Goal: Task Accomplishment & Management: Complete application form

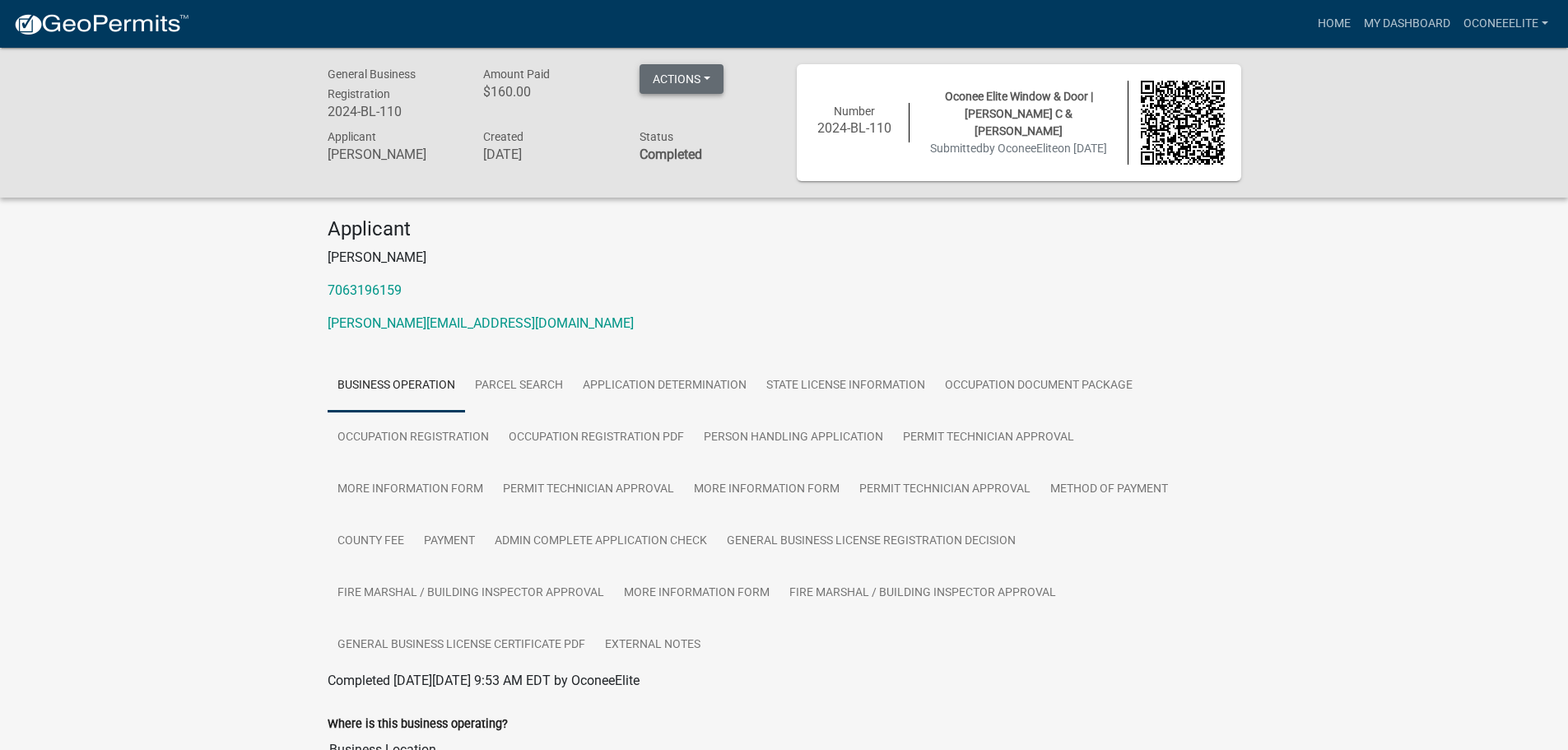
click at [712, 77] on button "Actions" at bounding box center [681, 79] width 84 height 30
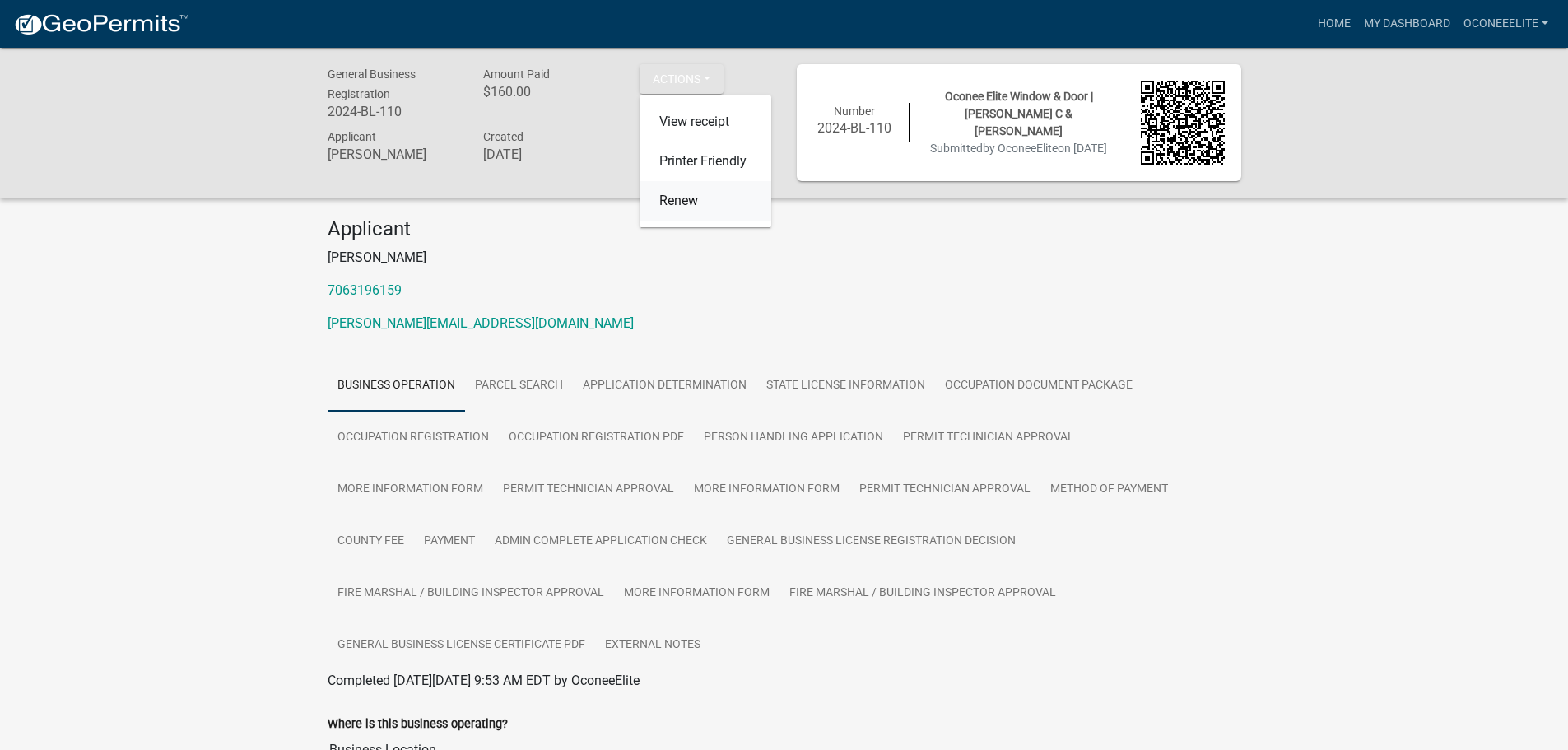
click at [676, 201] on link "Renew" at bounding box center [705, 201] width 132 height 39
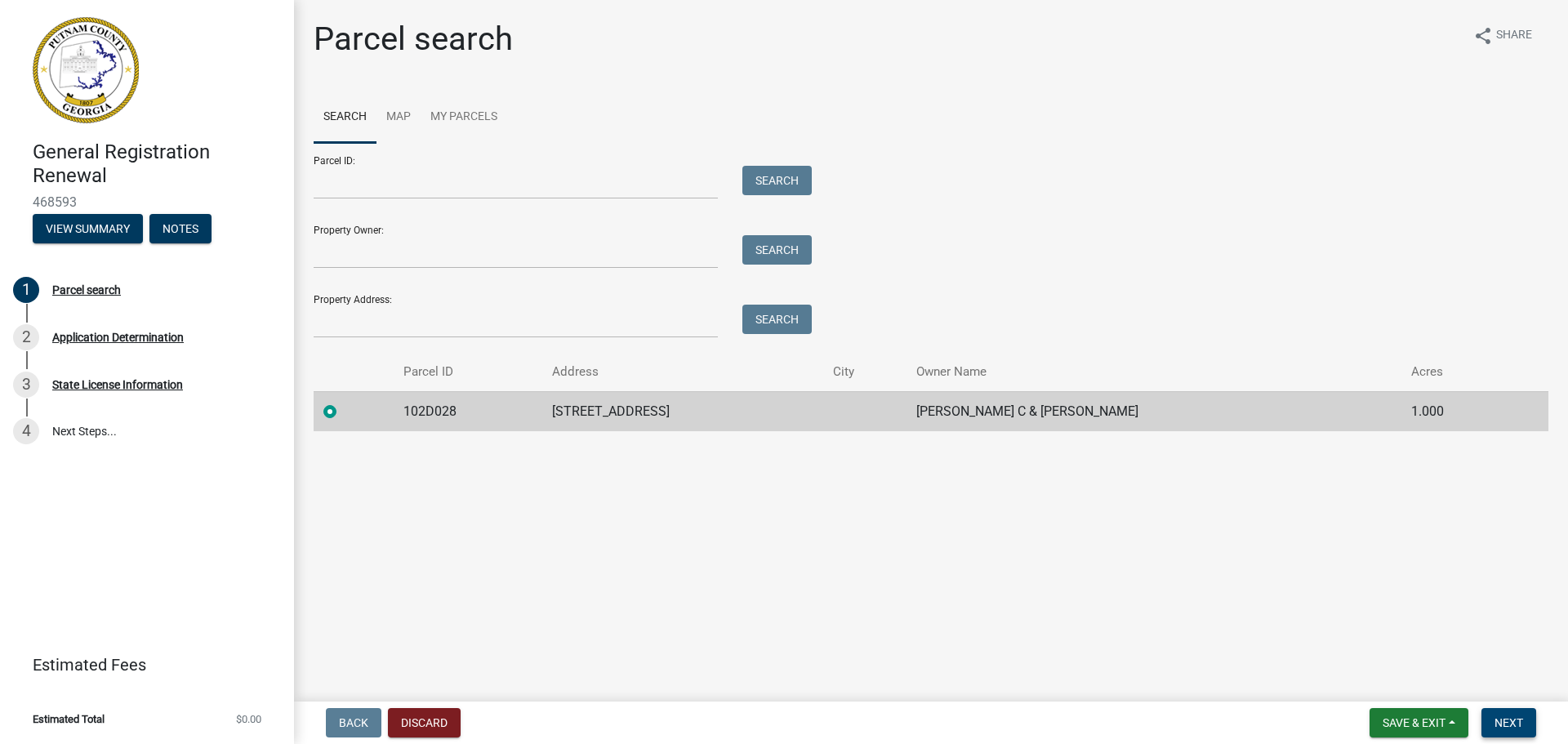
click at [1503, 724] on span "Next" at bounding box center [1509, 722] width 28 height 13
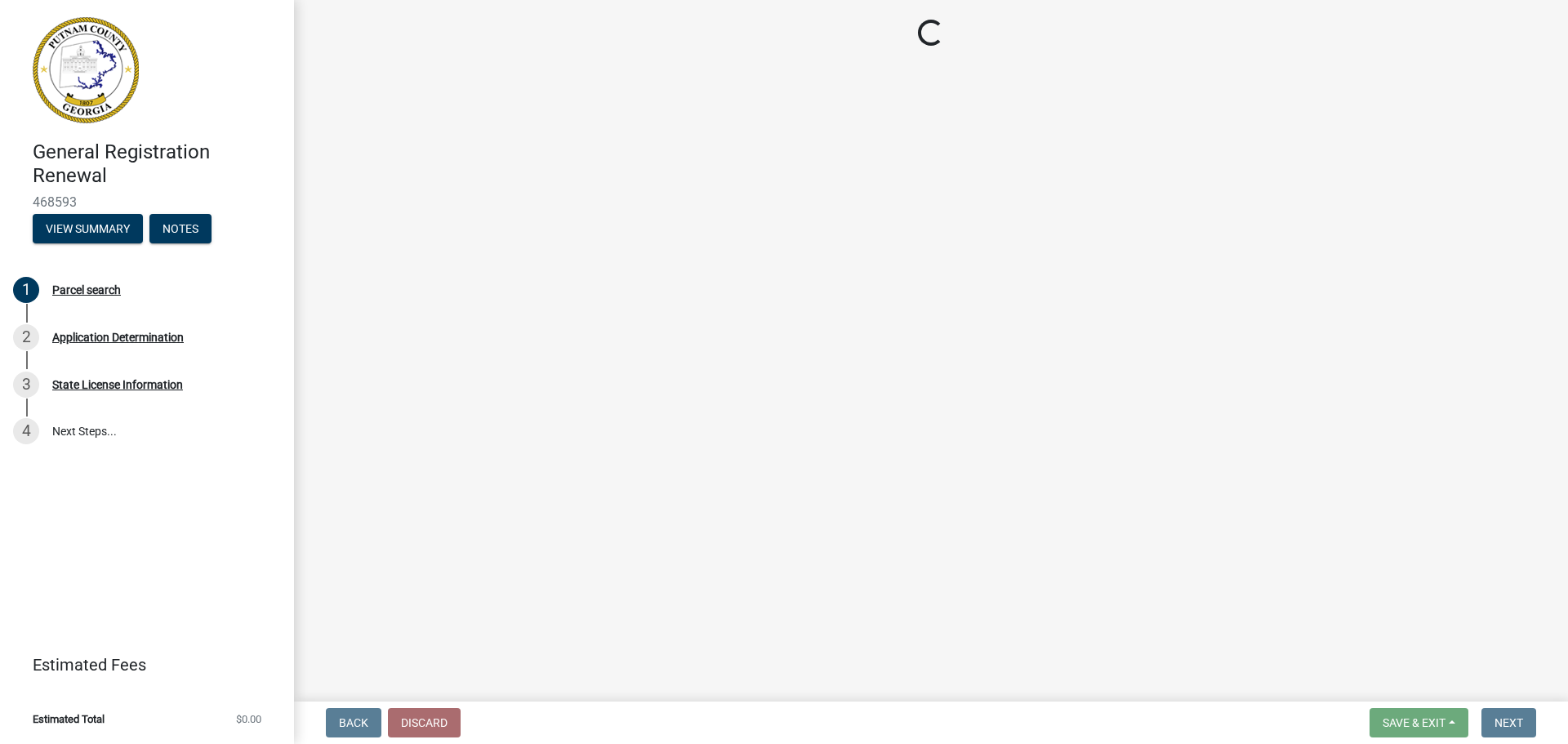
select select "GA"
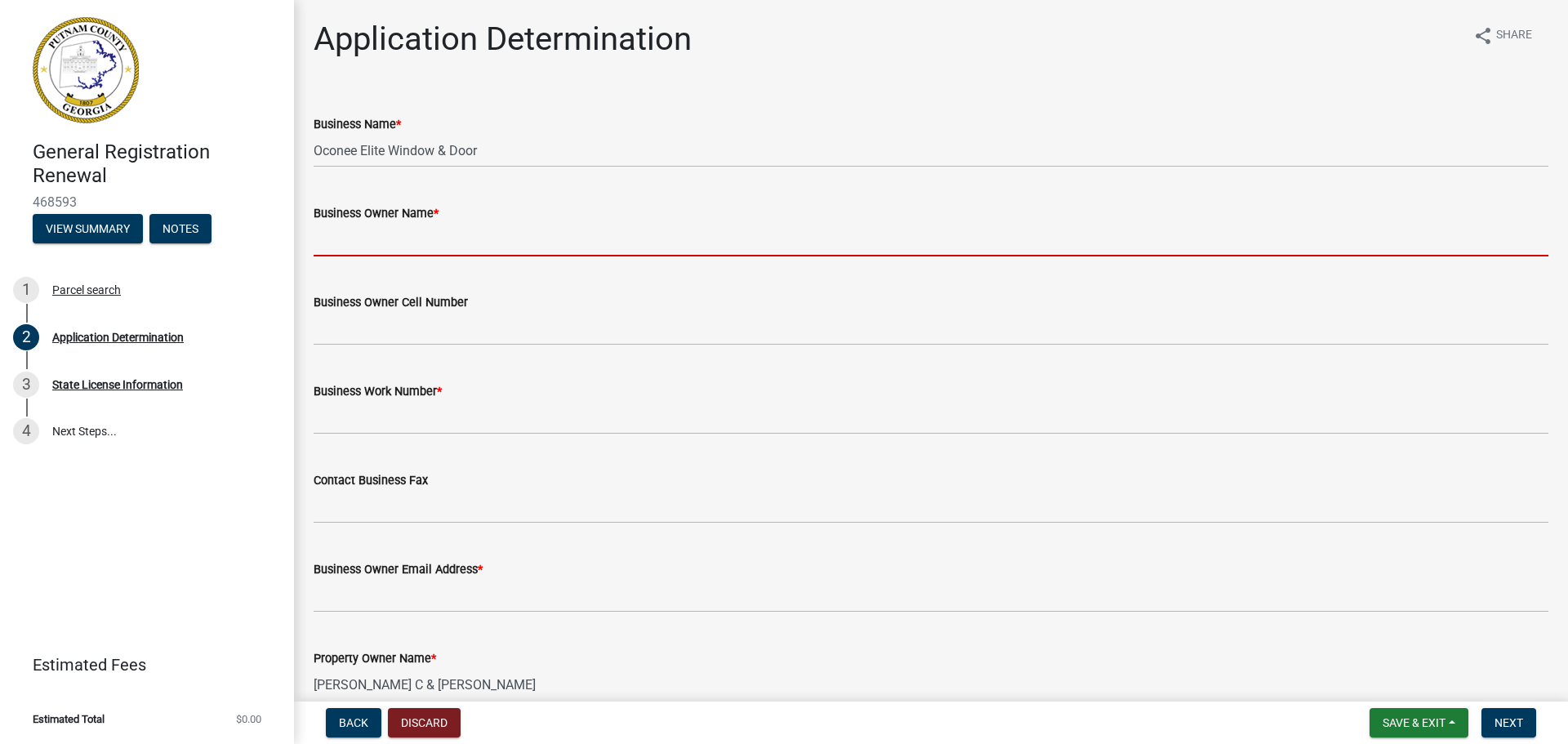
click at [395, 240] on input "Business Owner Name *" at bounding box center [930, 239] width 1235 height 34
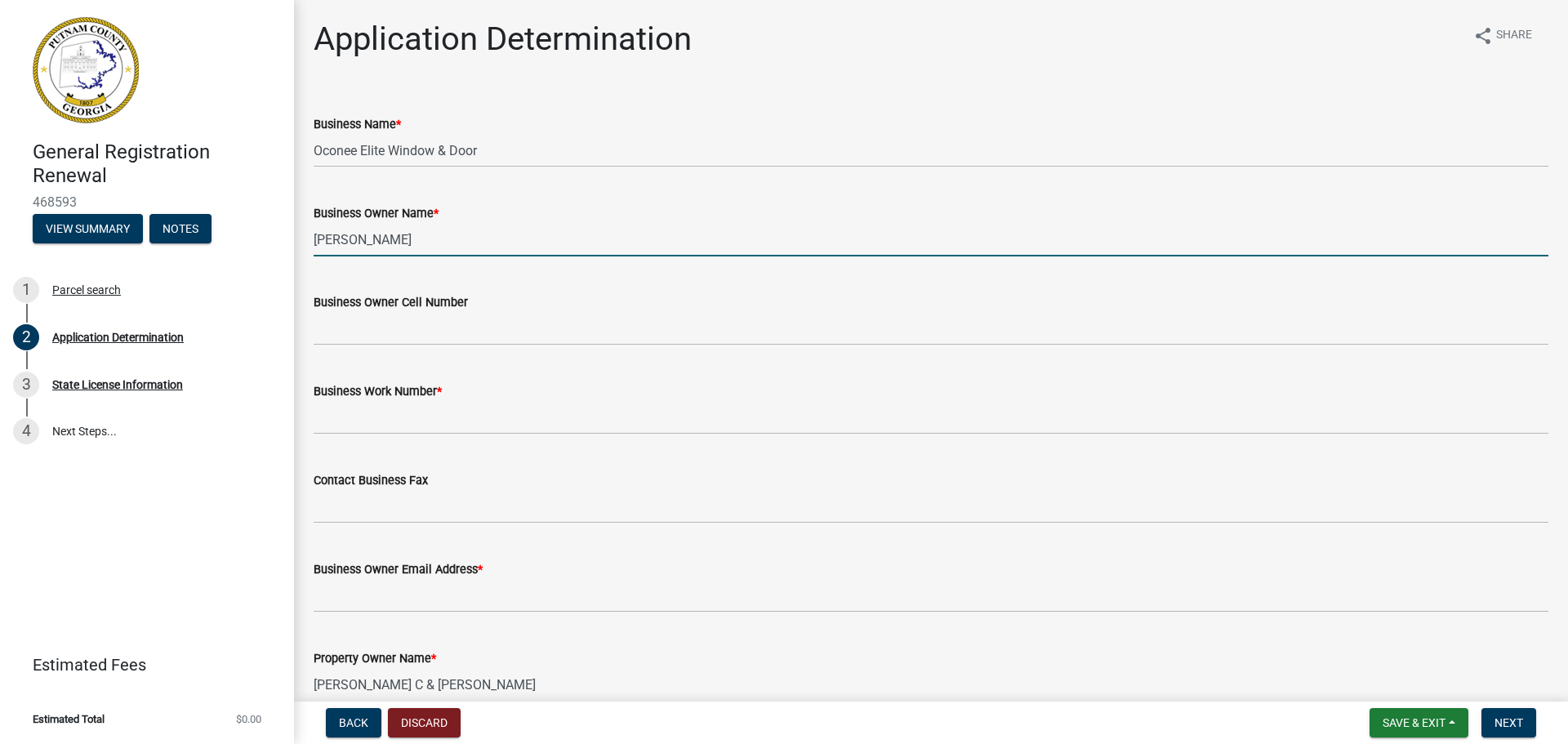
type input "[PERSON_NAME]"
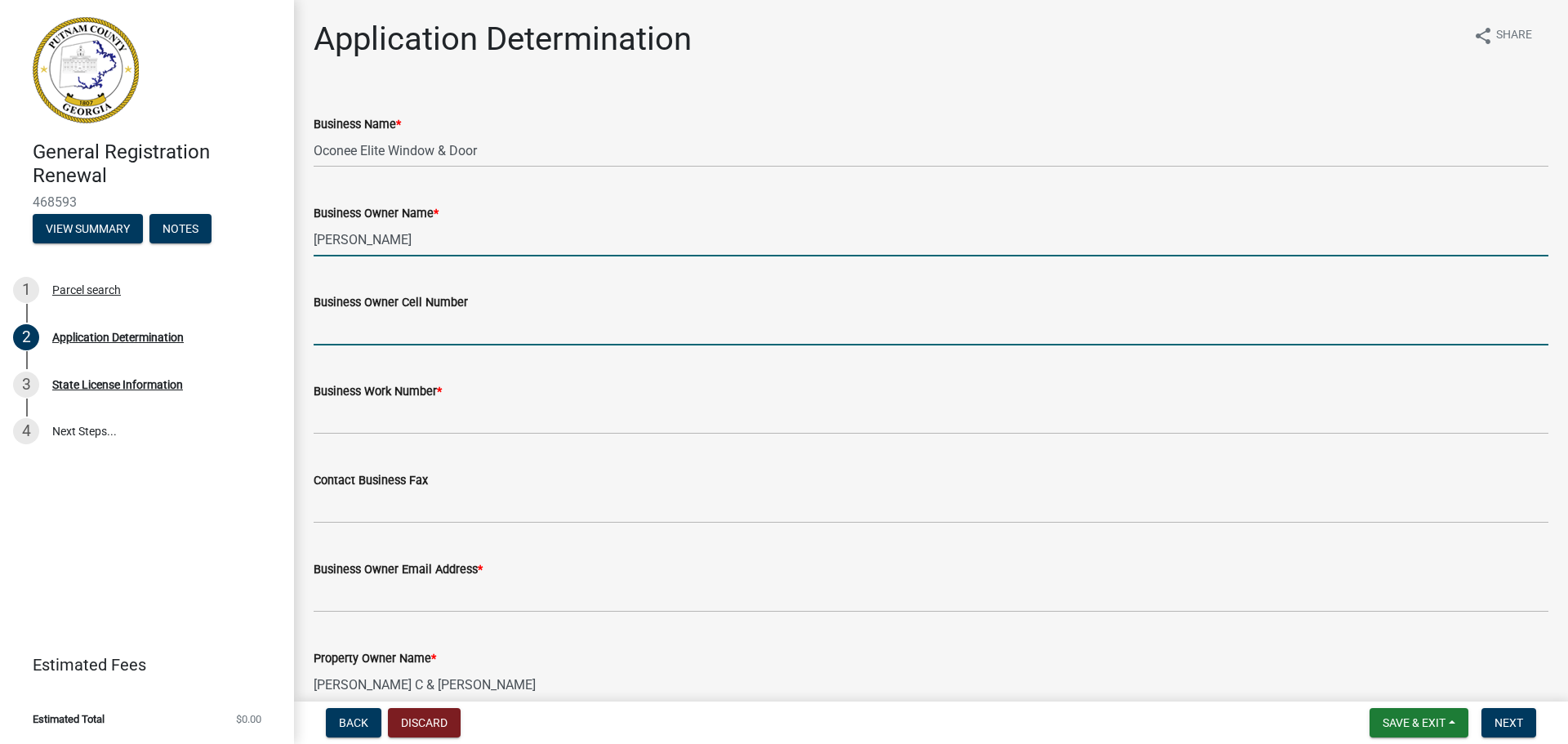
click at [487, 332] on input "Business Owner Cell Number" at bounding box center [930, 328] width 1235 height 34
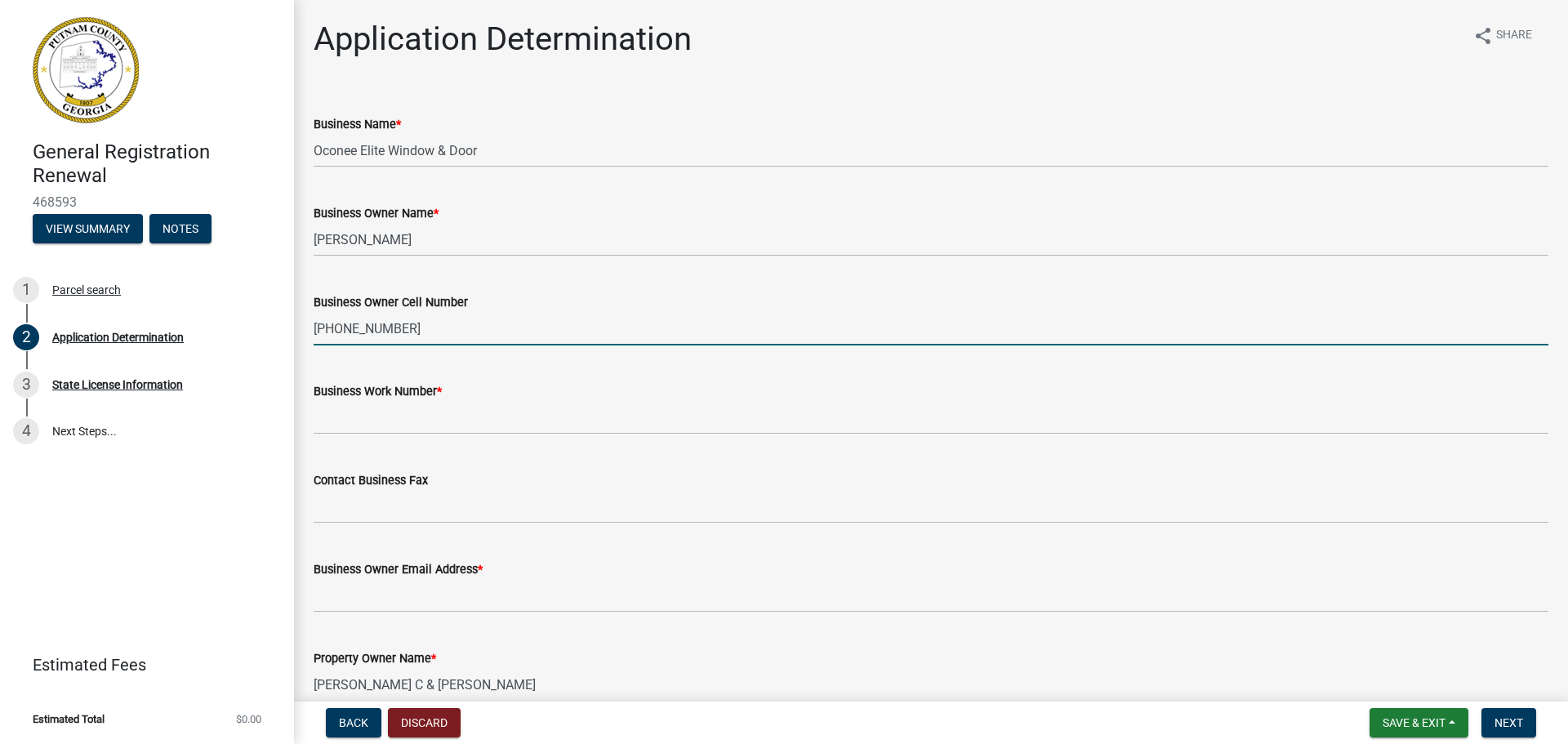
type input "[PHONE_NUMBER]"
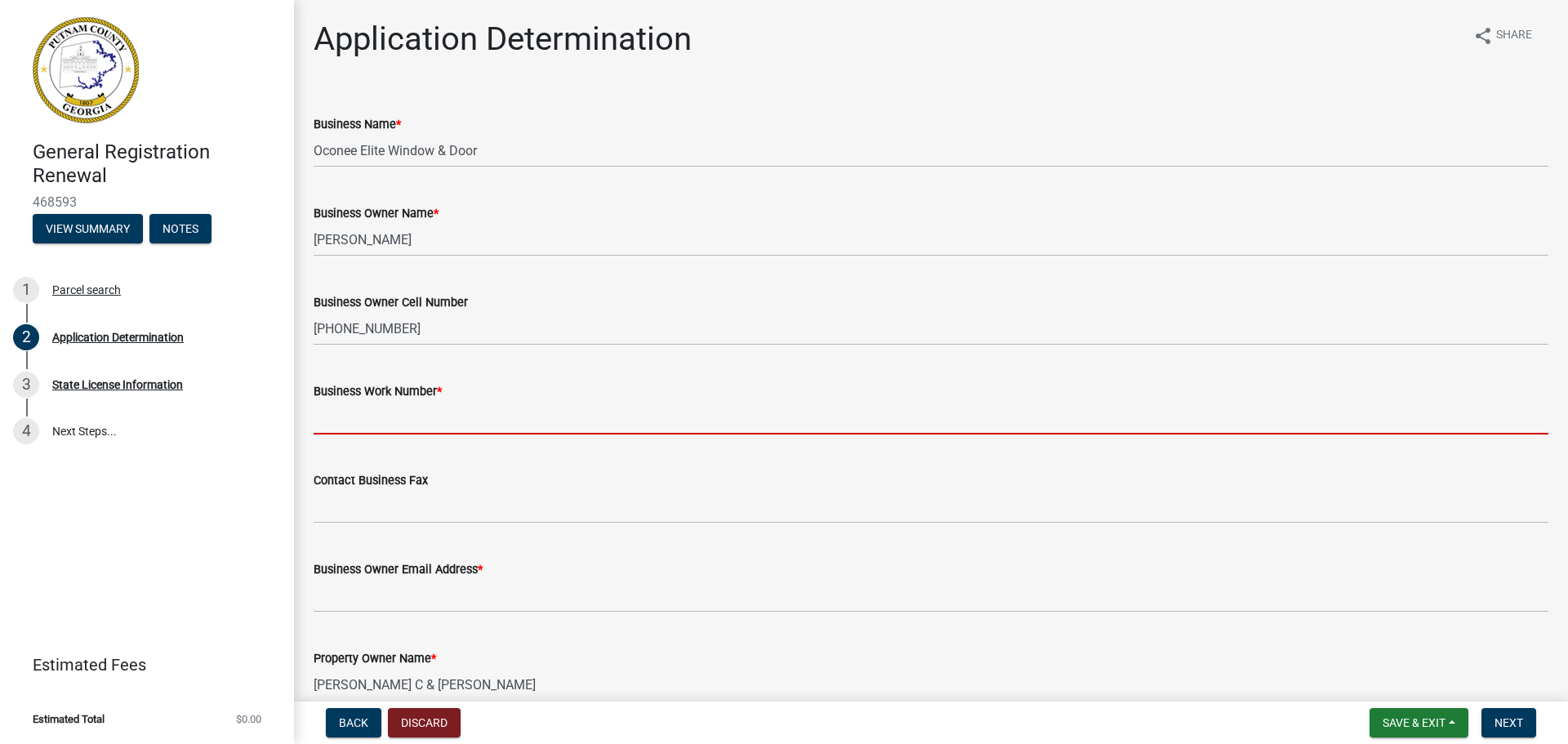
click at [425, 421] on input "Business Work Number *" at bounding box center [930, 417] width 1235 height 34
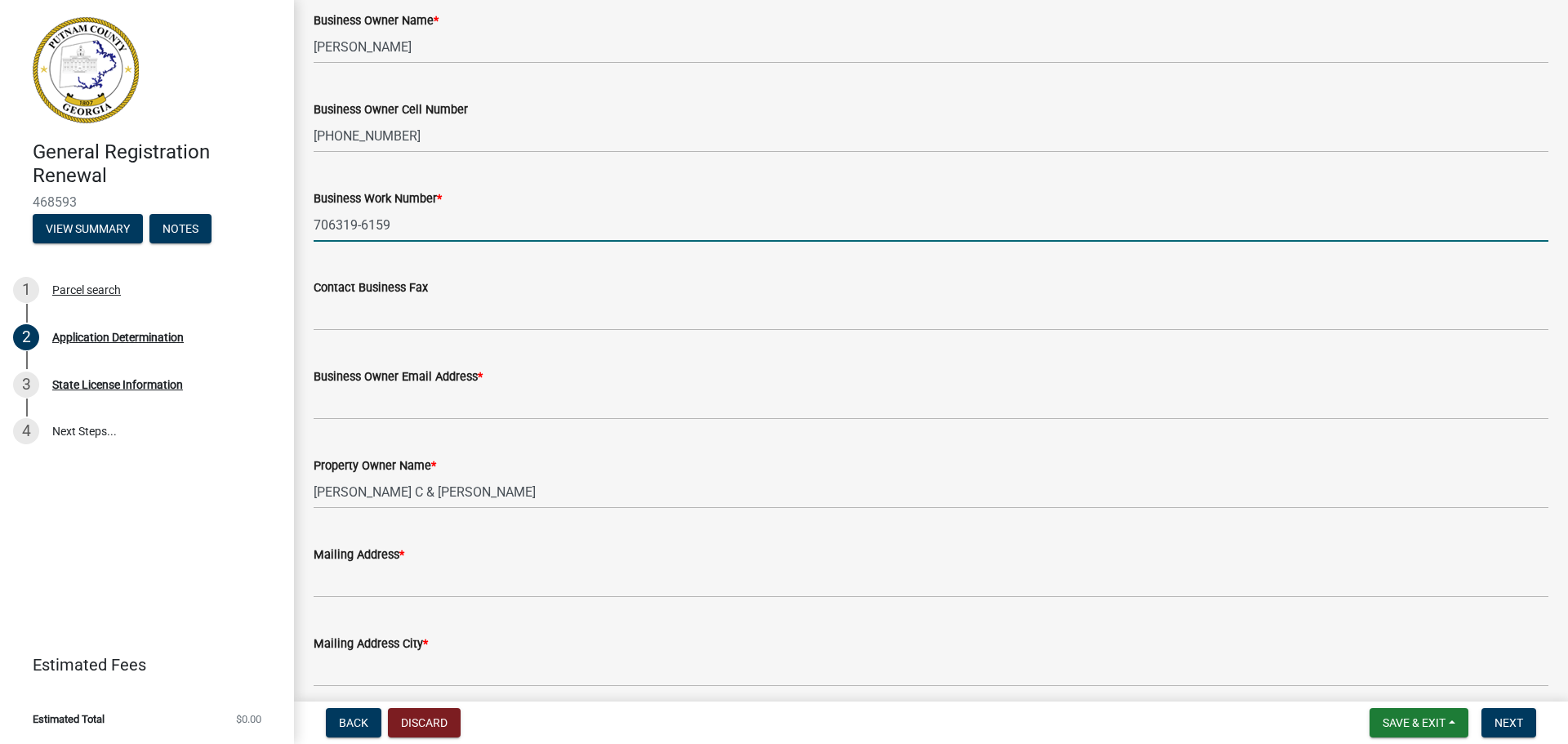
scroll to position [245, 0]
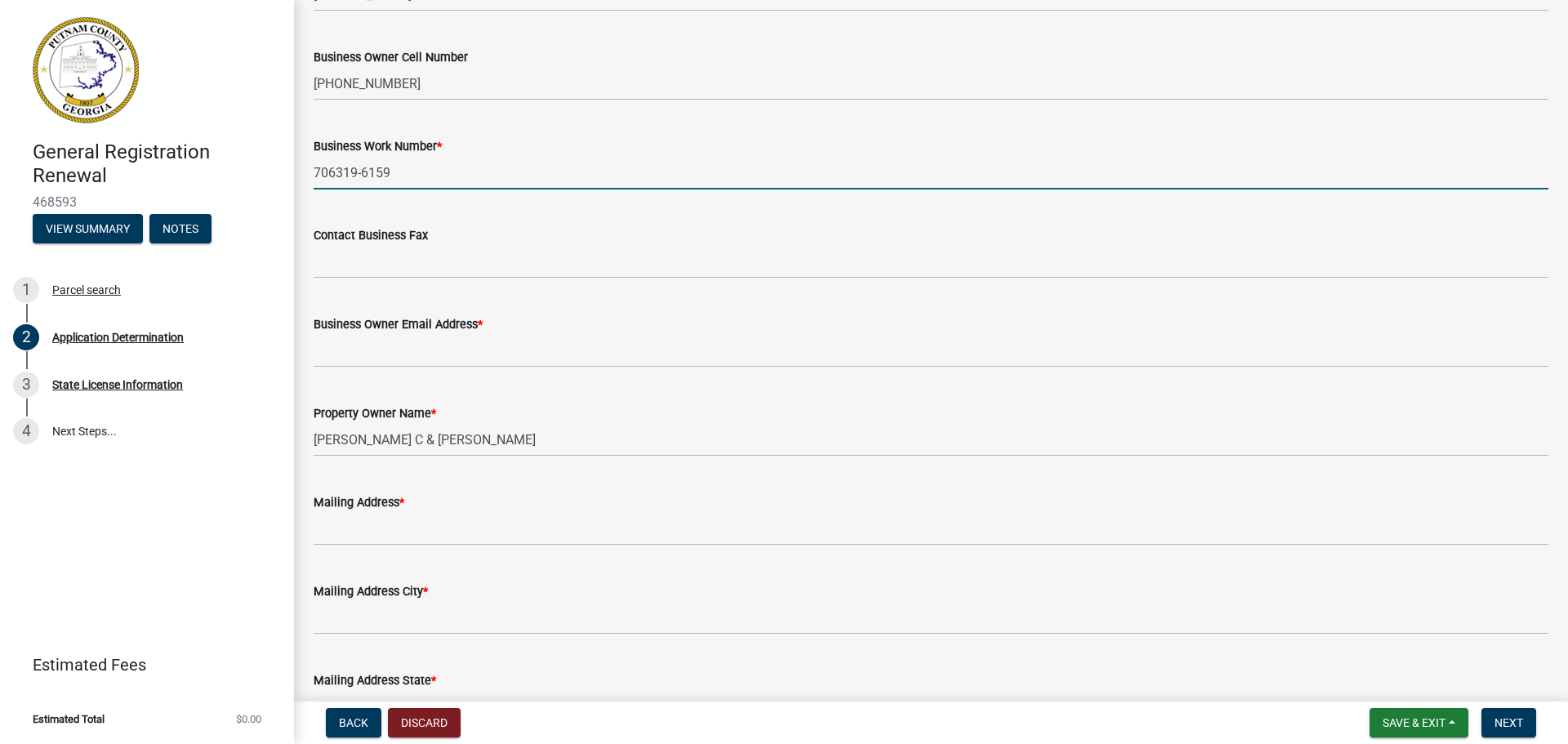
type input "706319-6159"
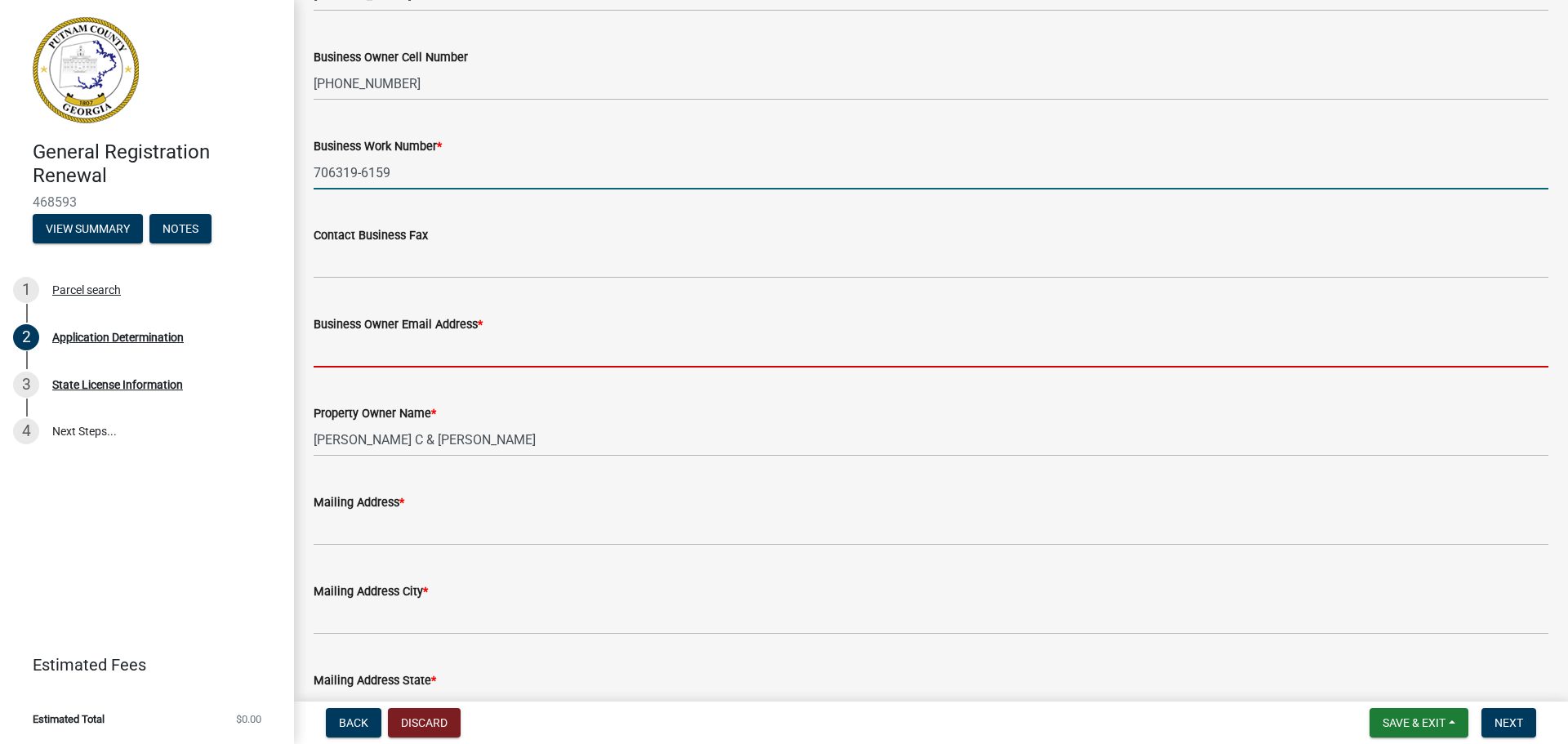
click at [339, 345] on input "Business Owner Email Address *" at bounding box center [930, 350] width 1235 height 34
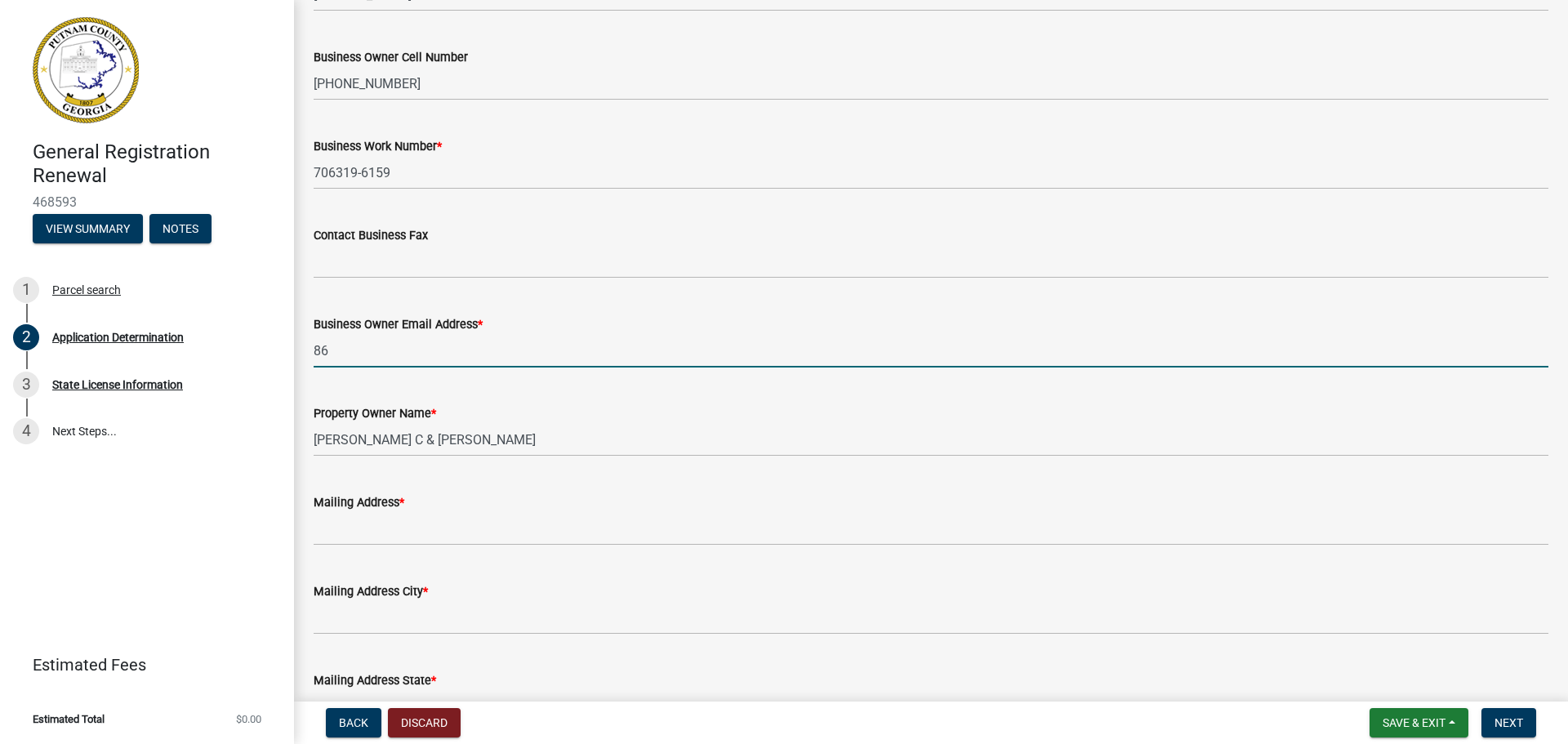
type input "8"
type input "[PERSON_NAME][EMAIL_ADDRESS][DOMAIN_NAME]"
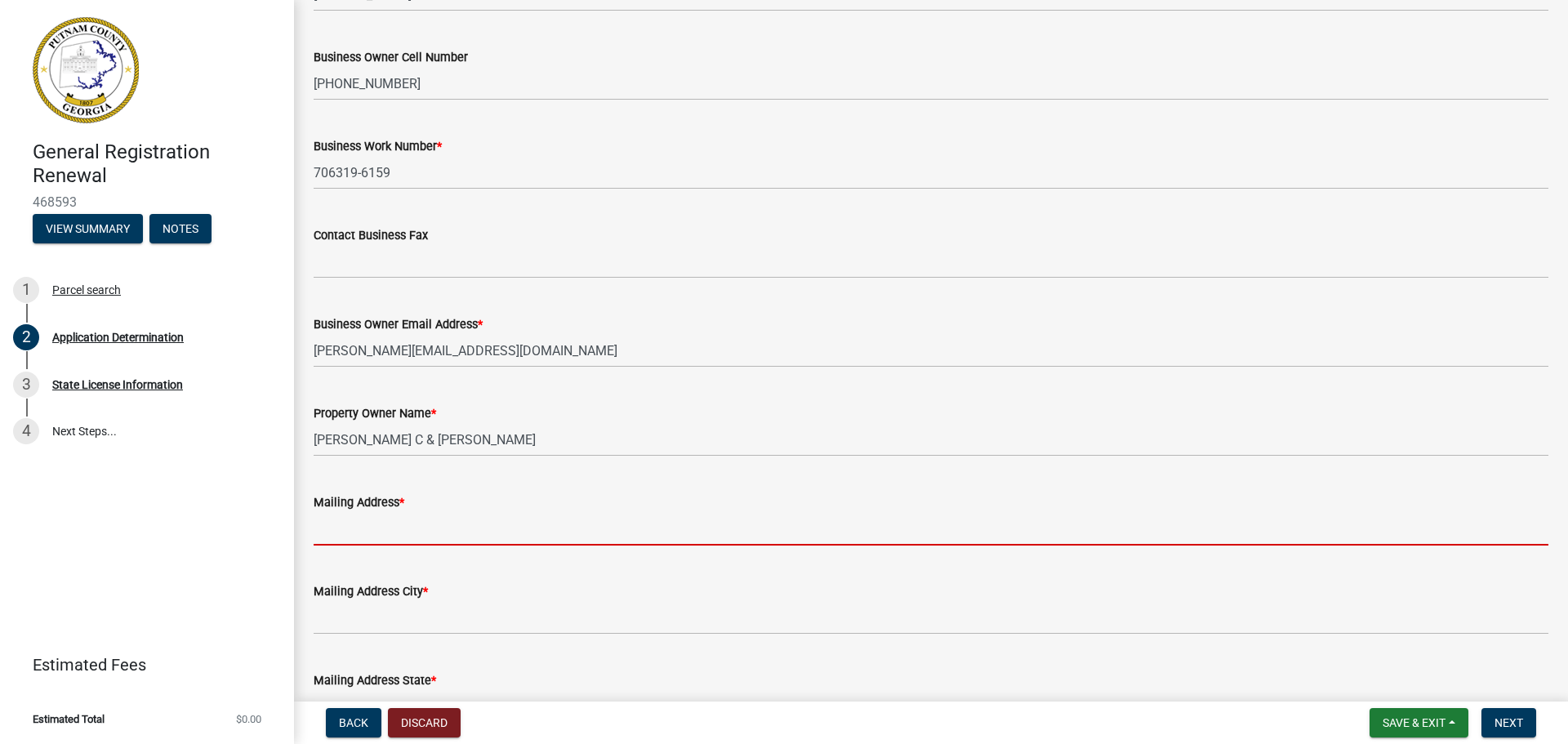
click at [392, 521] on input "Mailing Address *" at bounding box center [930, 528] width 1235 height 34
type input "[STREET_ADDRESS]"
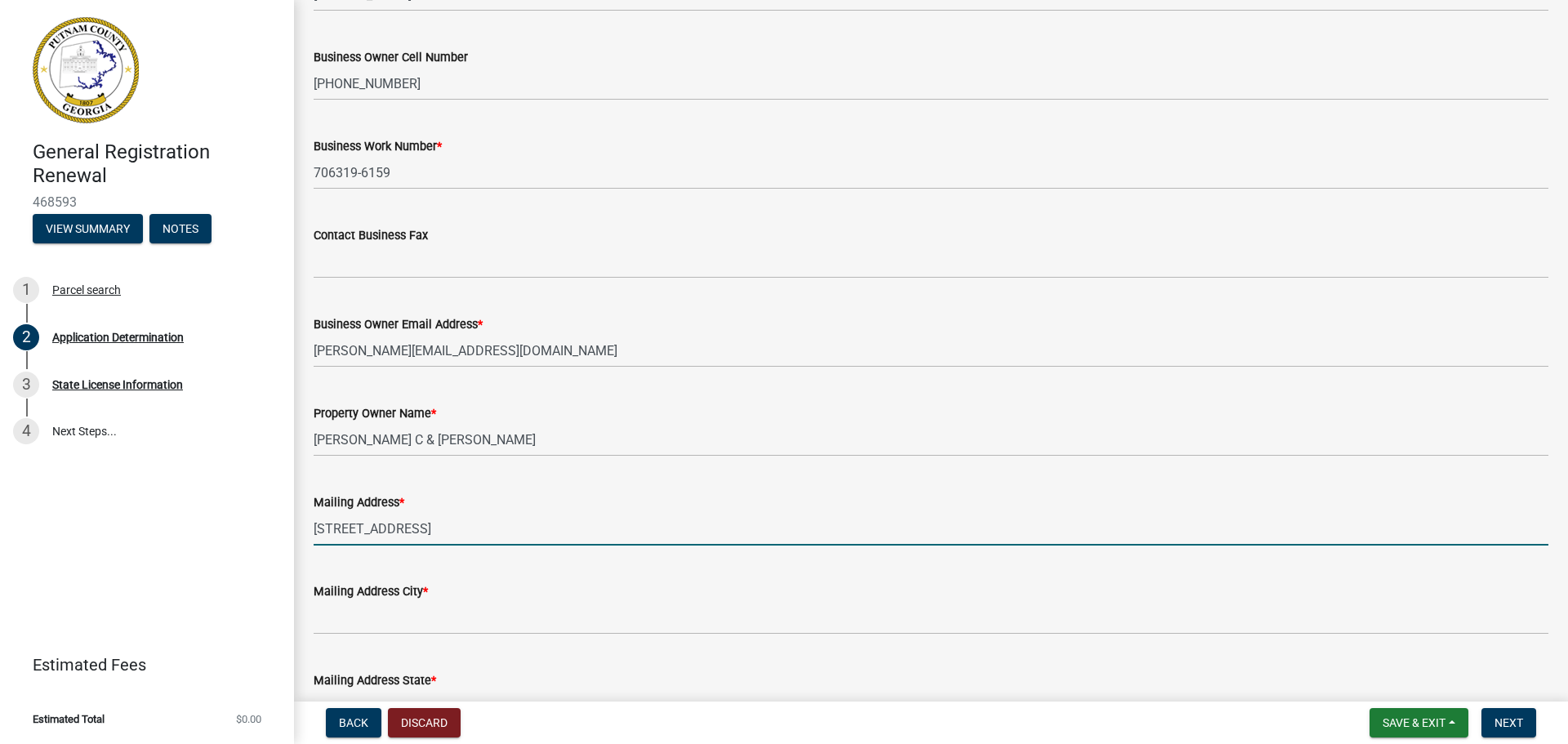
type input "GA"
type input "31024"
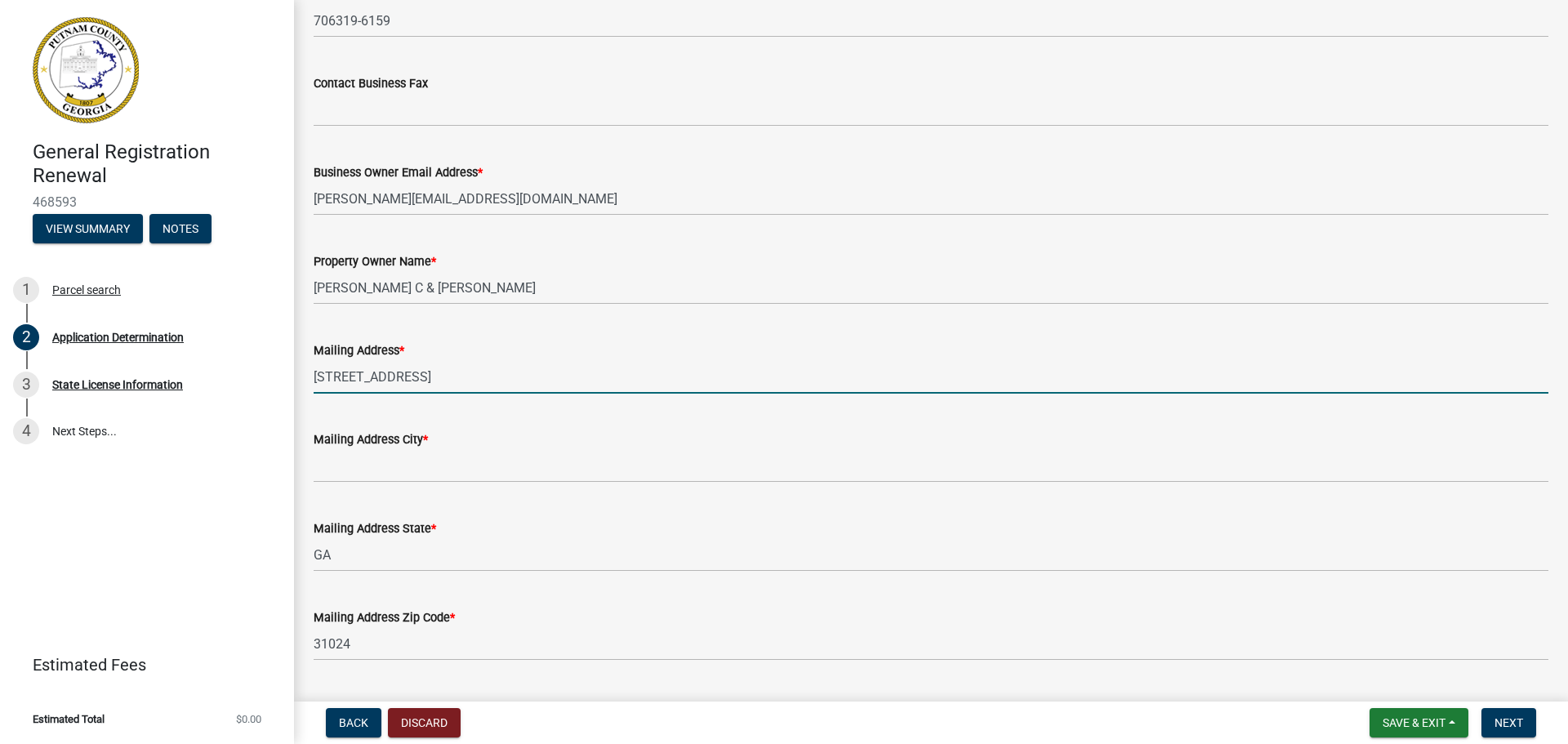
scroll to position [408, 0]
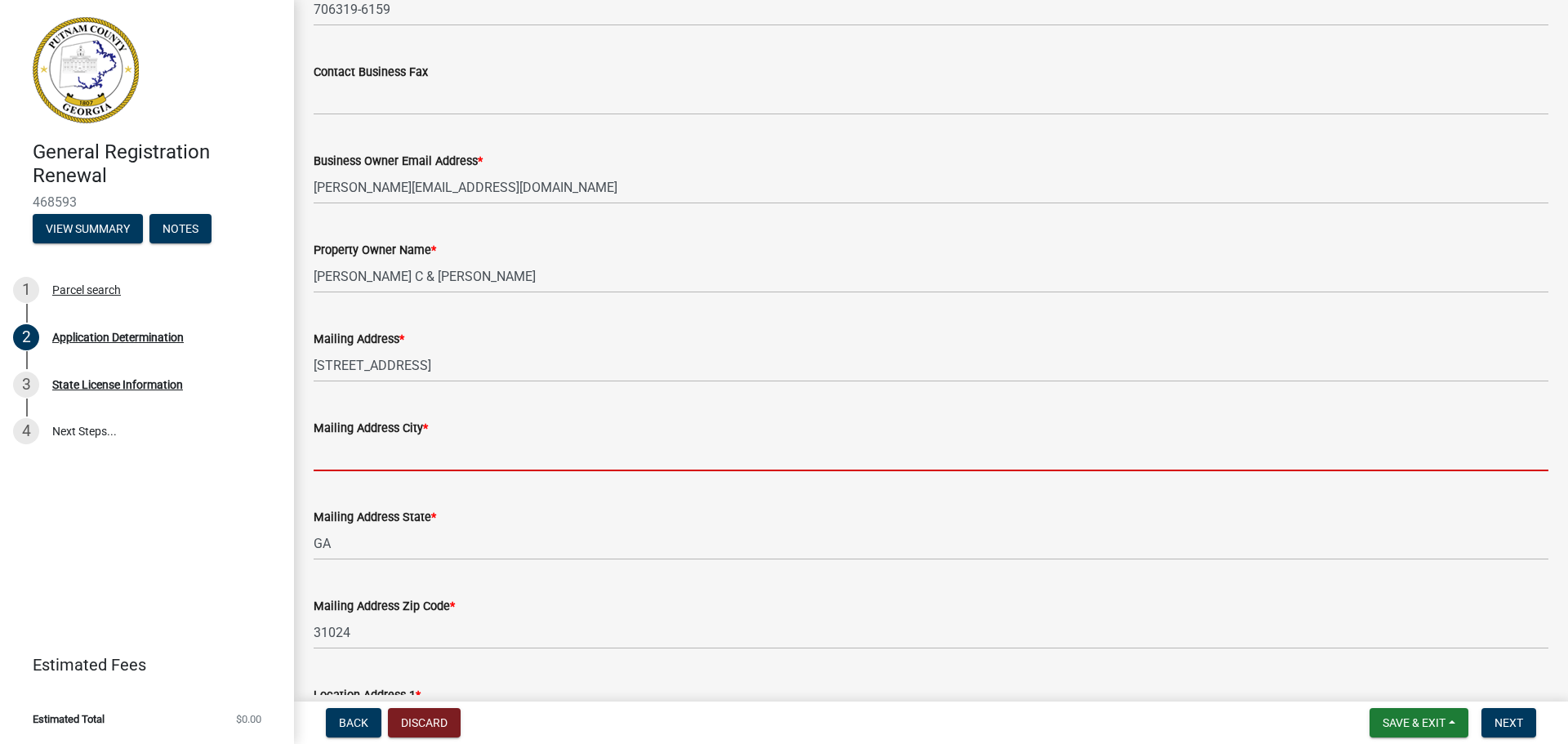
click at [342, 449] on input "Mailing Address City *" at bounding box center [930, 454] width 1235 height 34
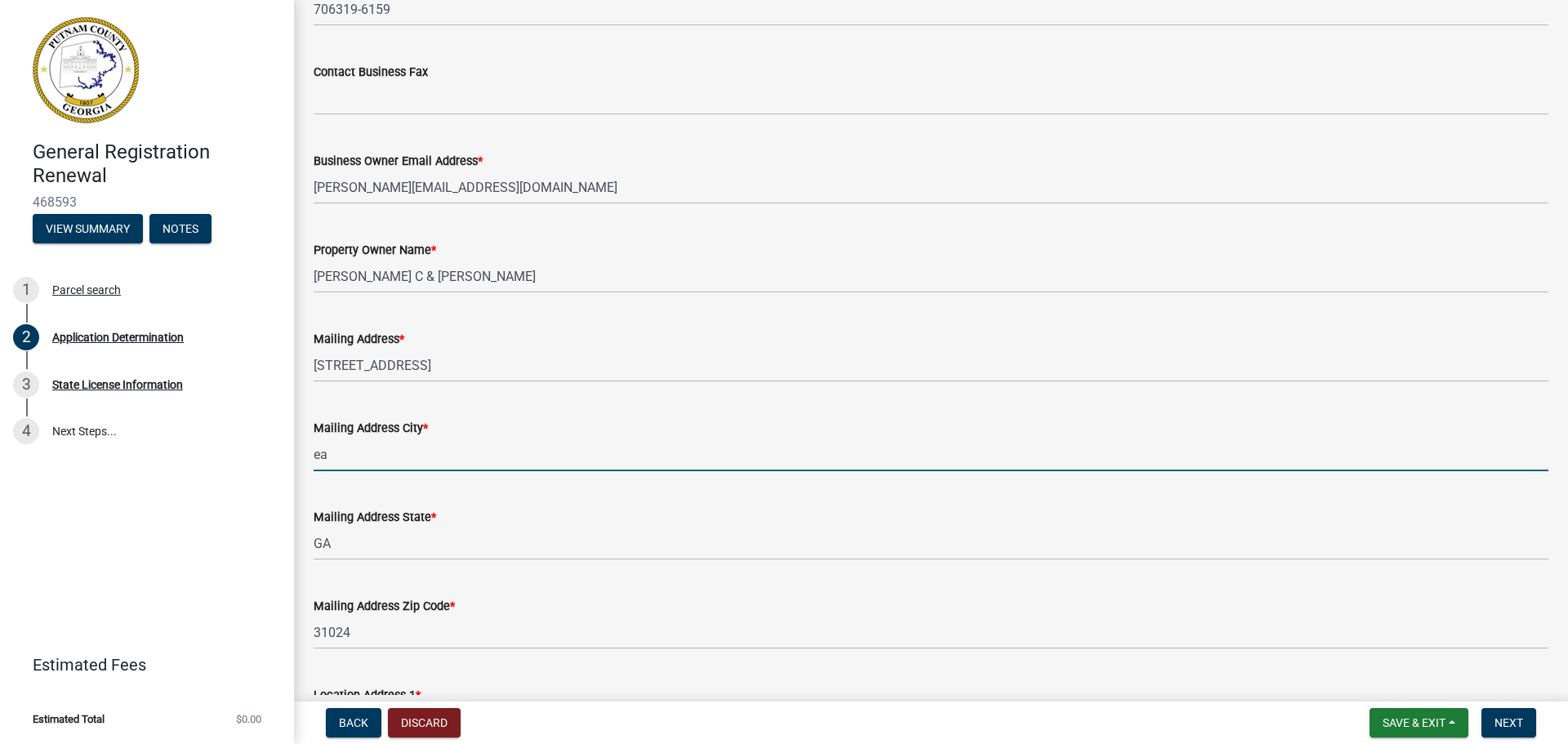
type input "e"
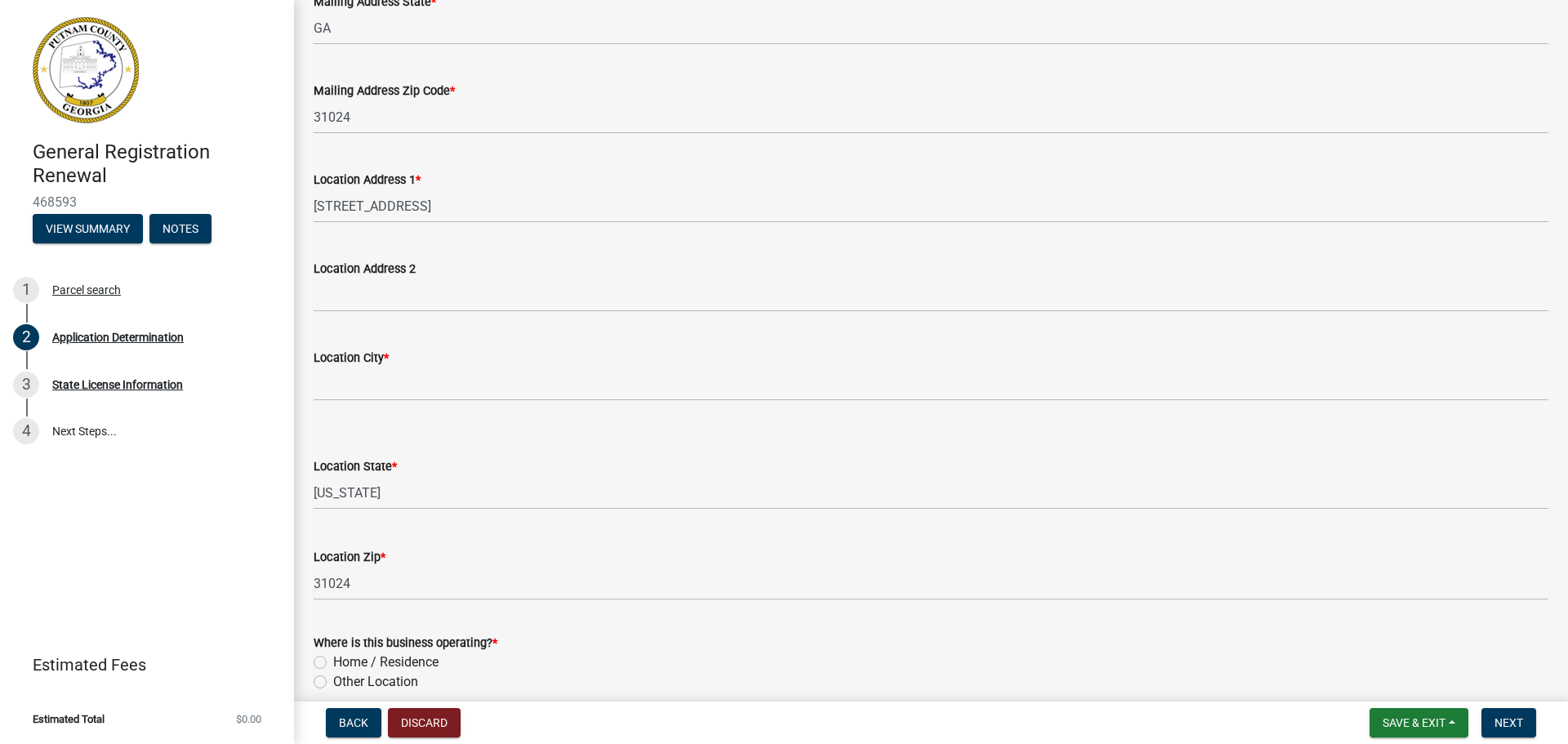
scroll to position [979, 0]
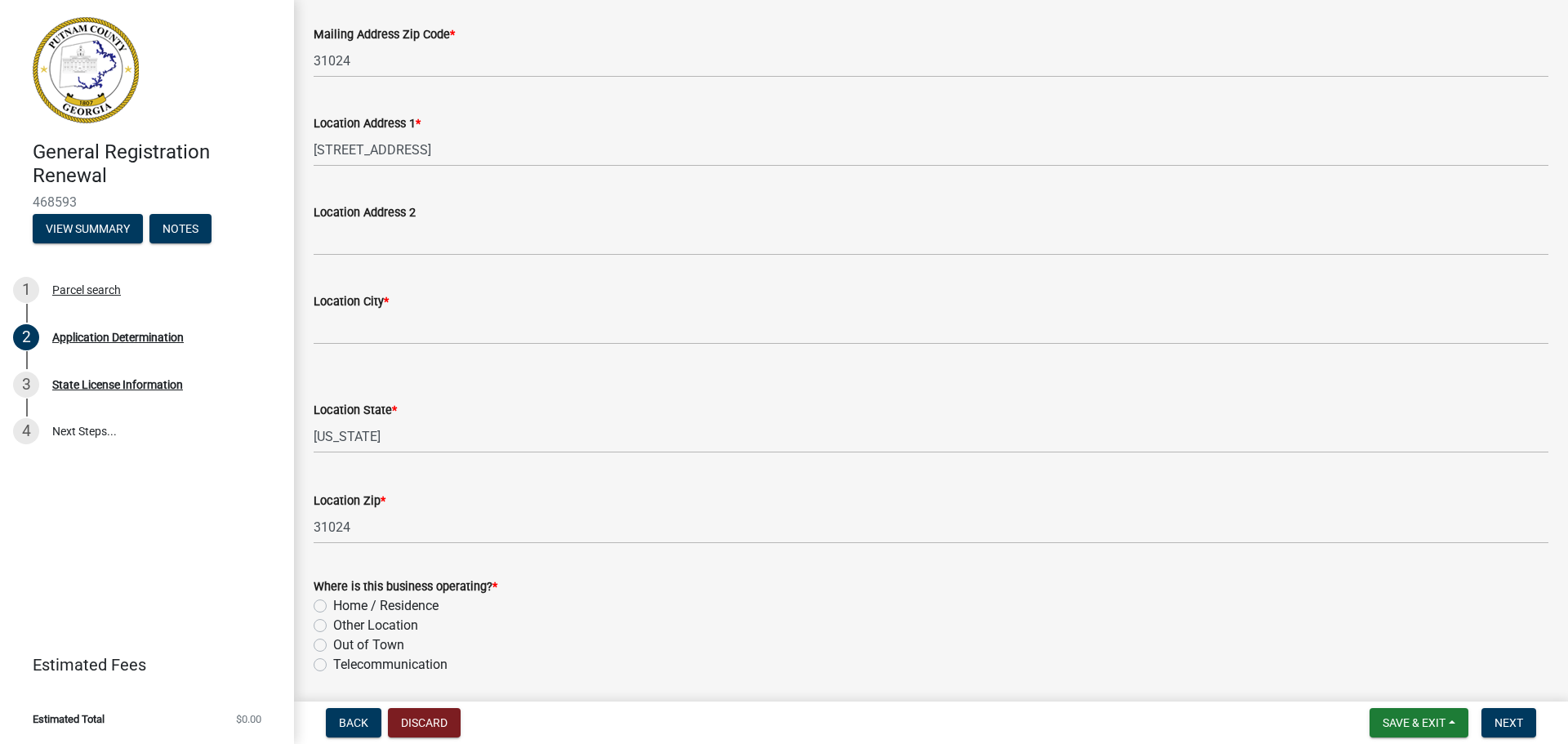
type input "Eatonton"
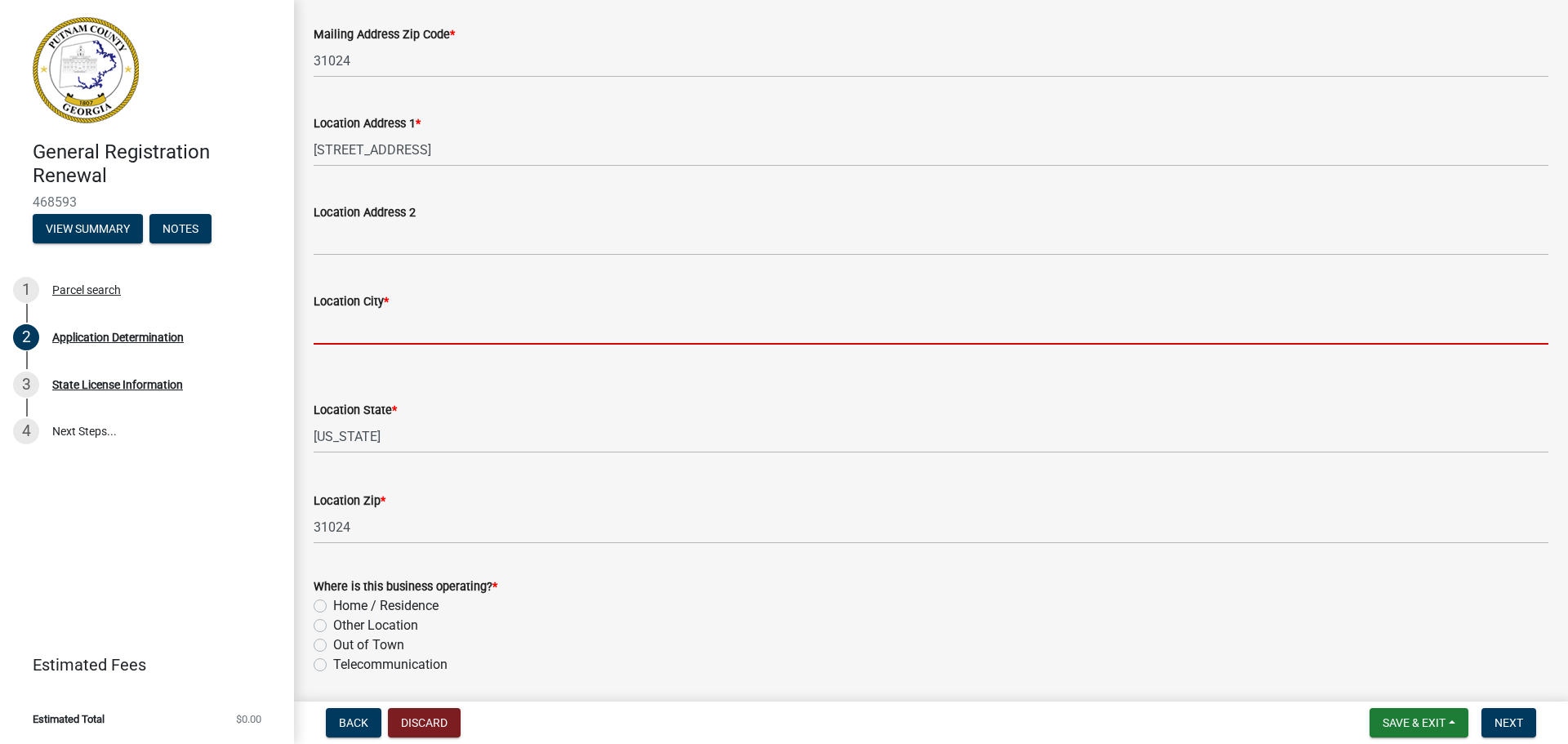
click at [342, 328] on input "Location City *" at bounding box center [930, 327] width 1235 height 34
type input "Eatonton"
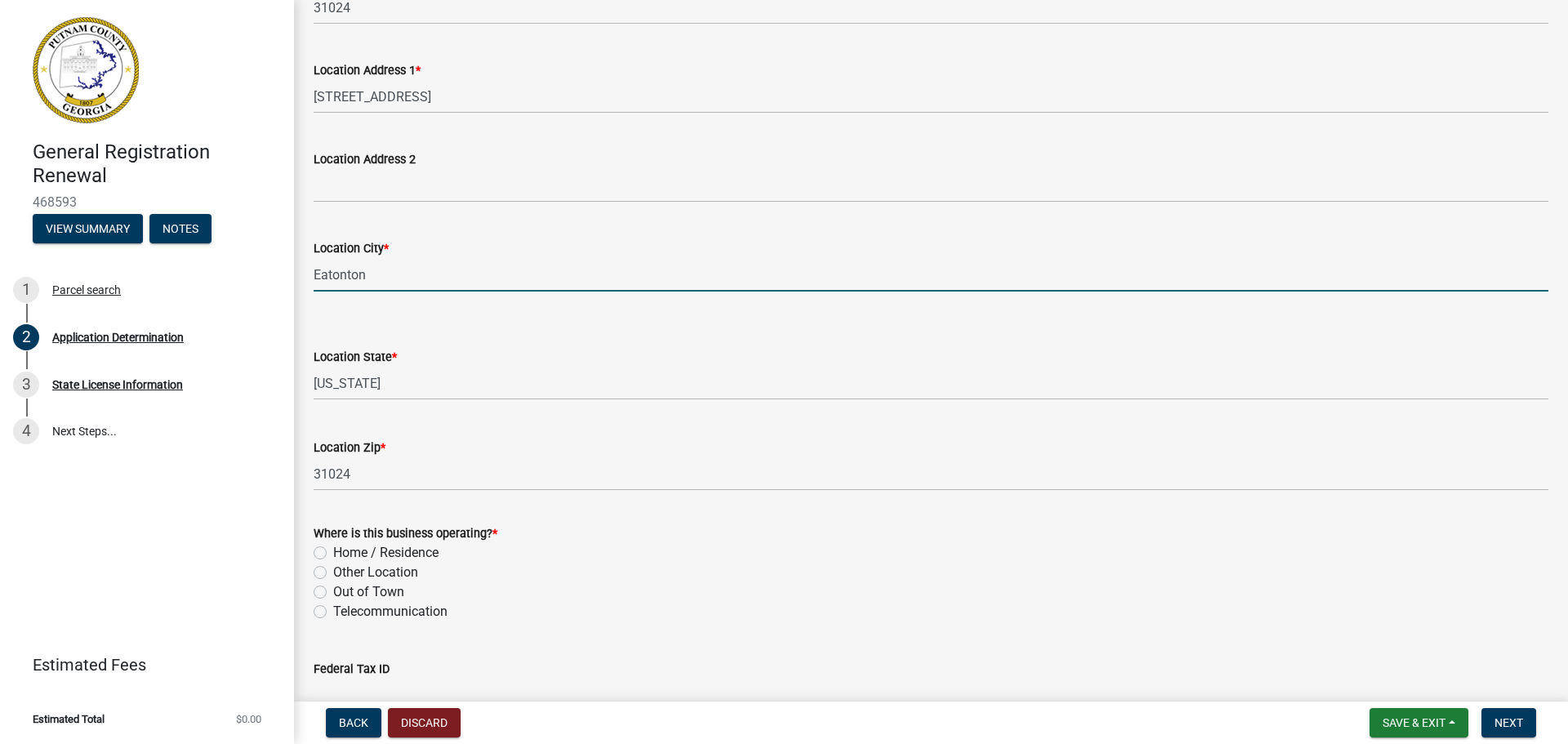
scroll to position [1143, 0]
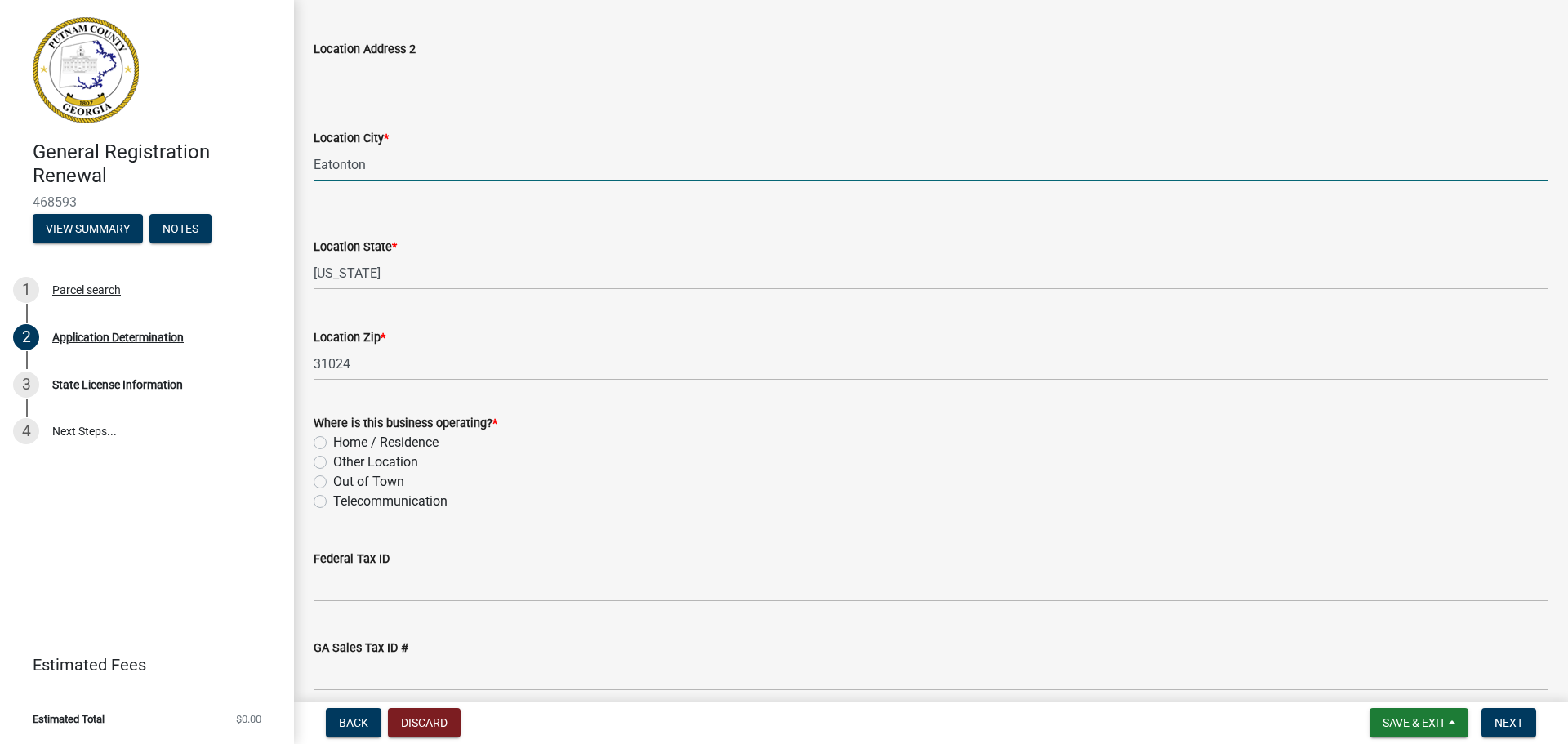
click at [327, 464] on div "Other Location" at bounding box center [930, 462] width 1235 height 20
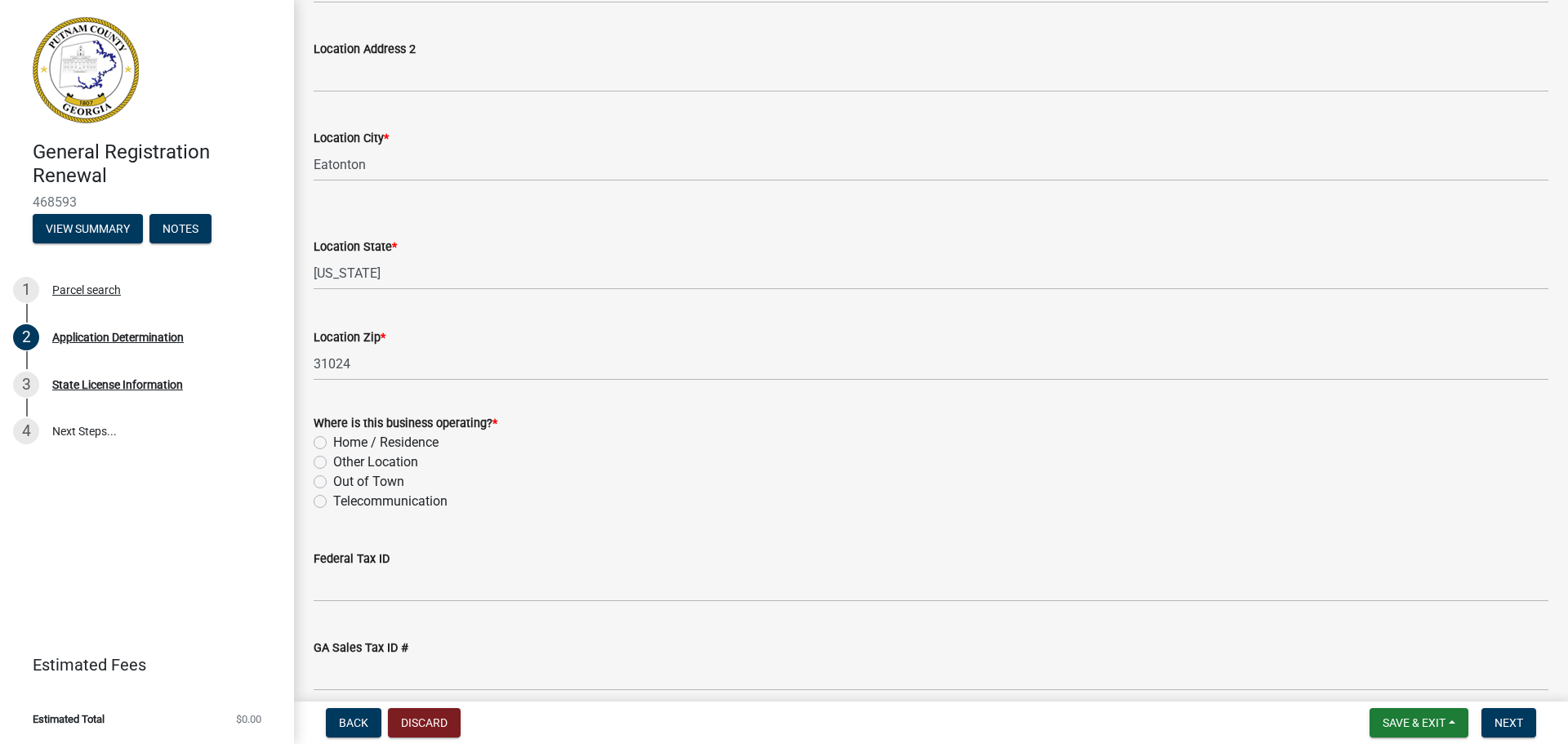
click at [333, 460] on label "Other Location" at bounding box center [376, 462] width 85 height 20
click at [333, 460] on input "Other Location" at bounding box center [339, 457] width 10 height 10
radio input "true"
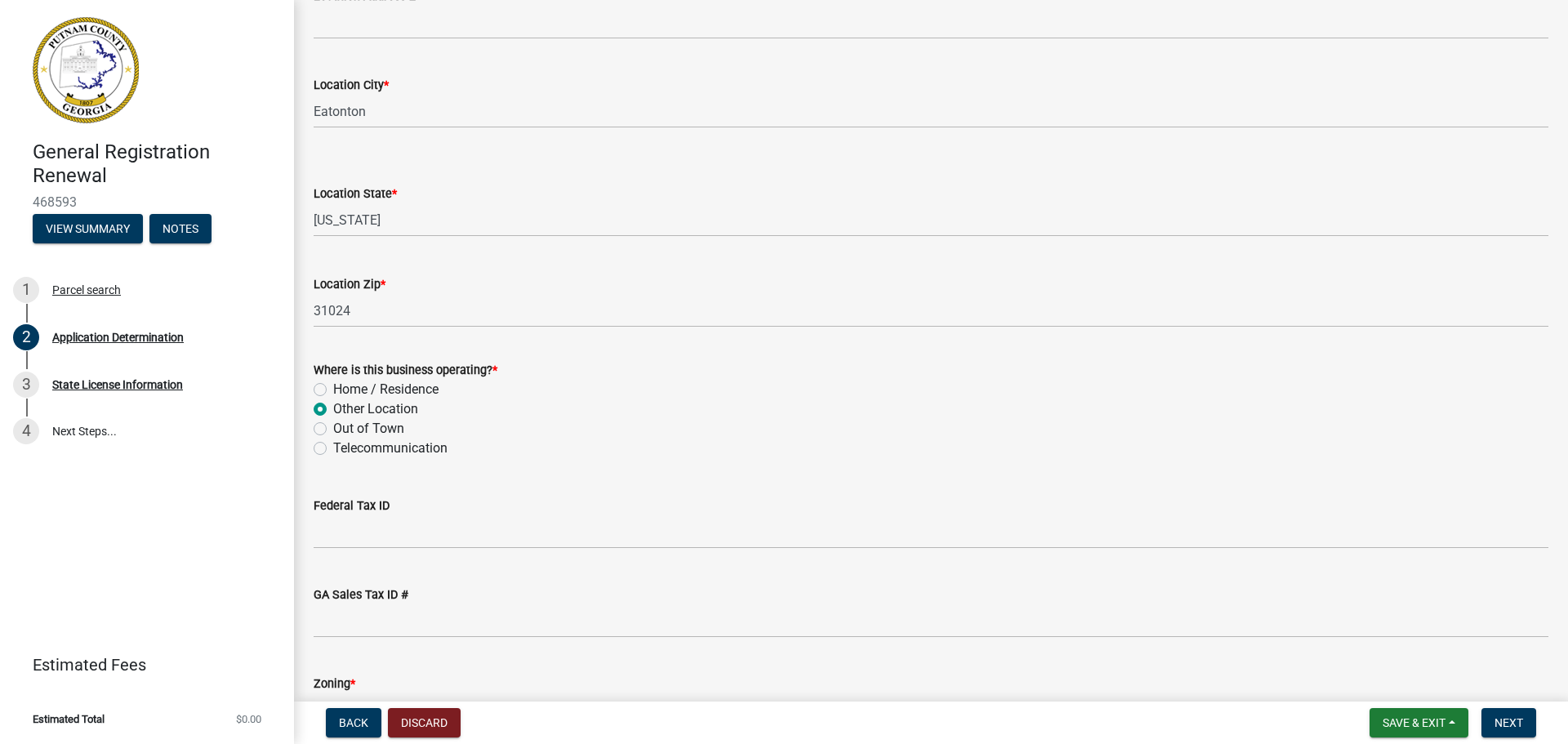
scroll to position [1306, 0]
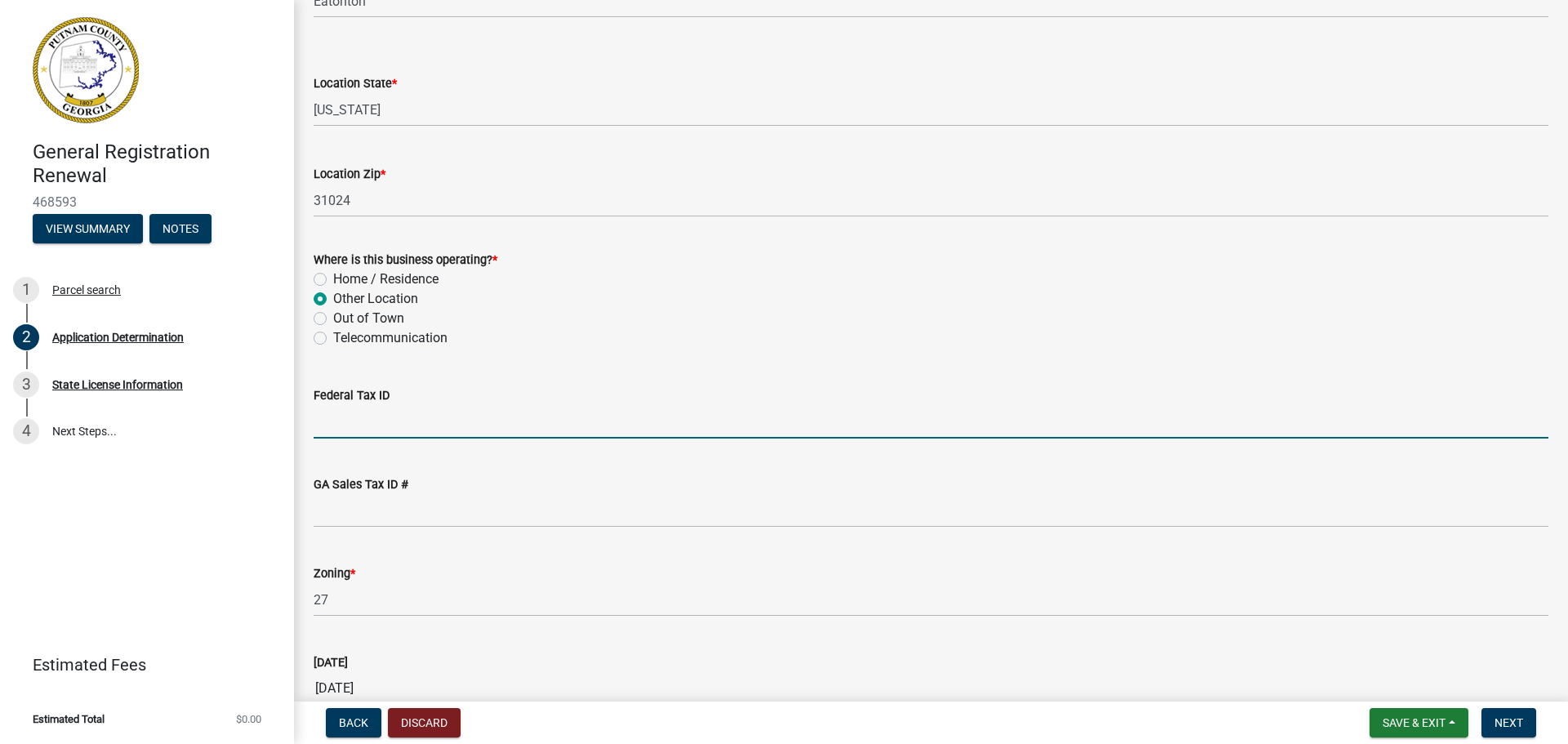
click at [327, 425] on input "Federal Tax ID" at bounding box center [930, 421] width 1235 height 34
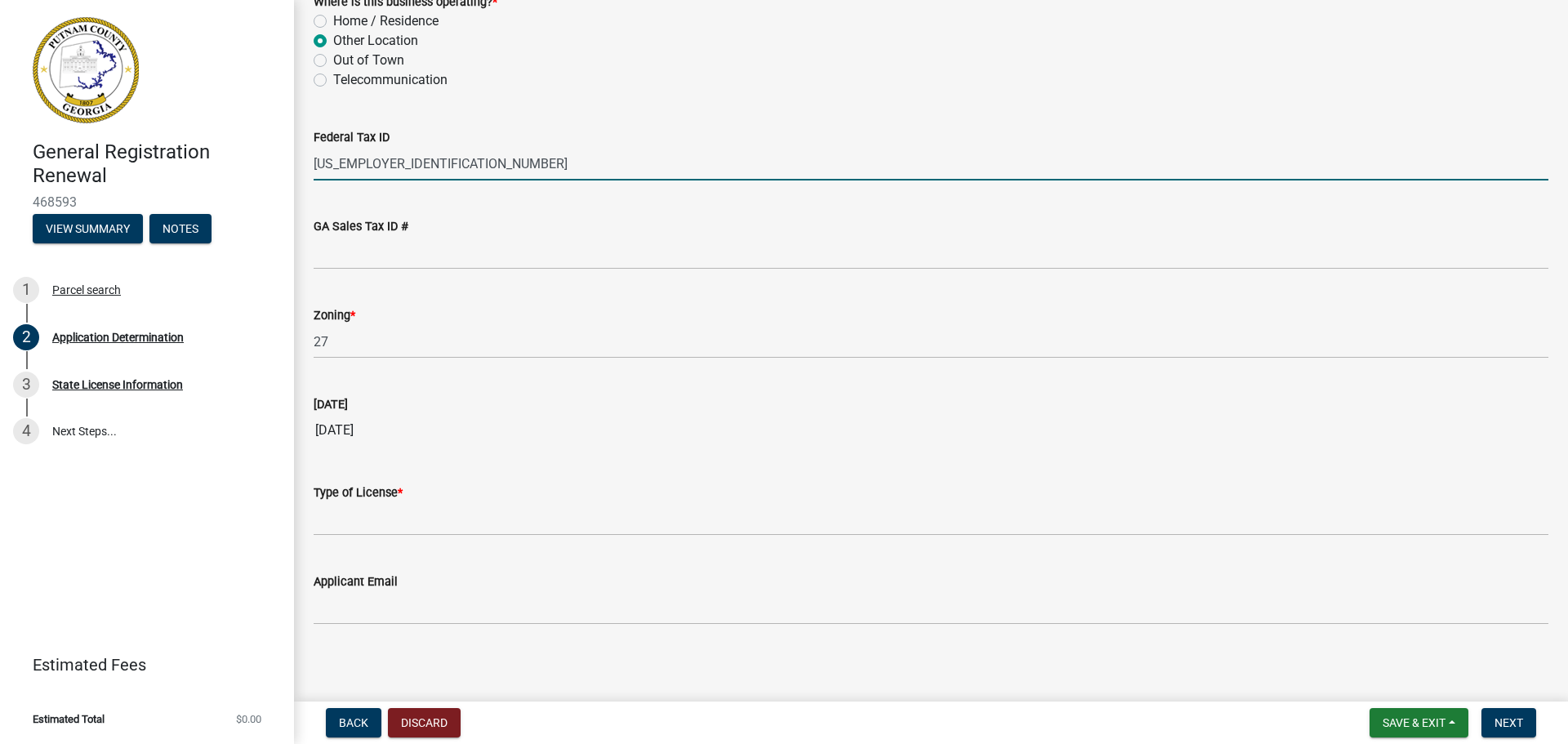
scroll to position [1571, 0]
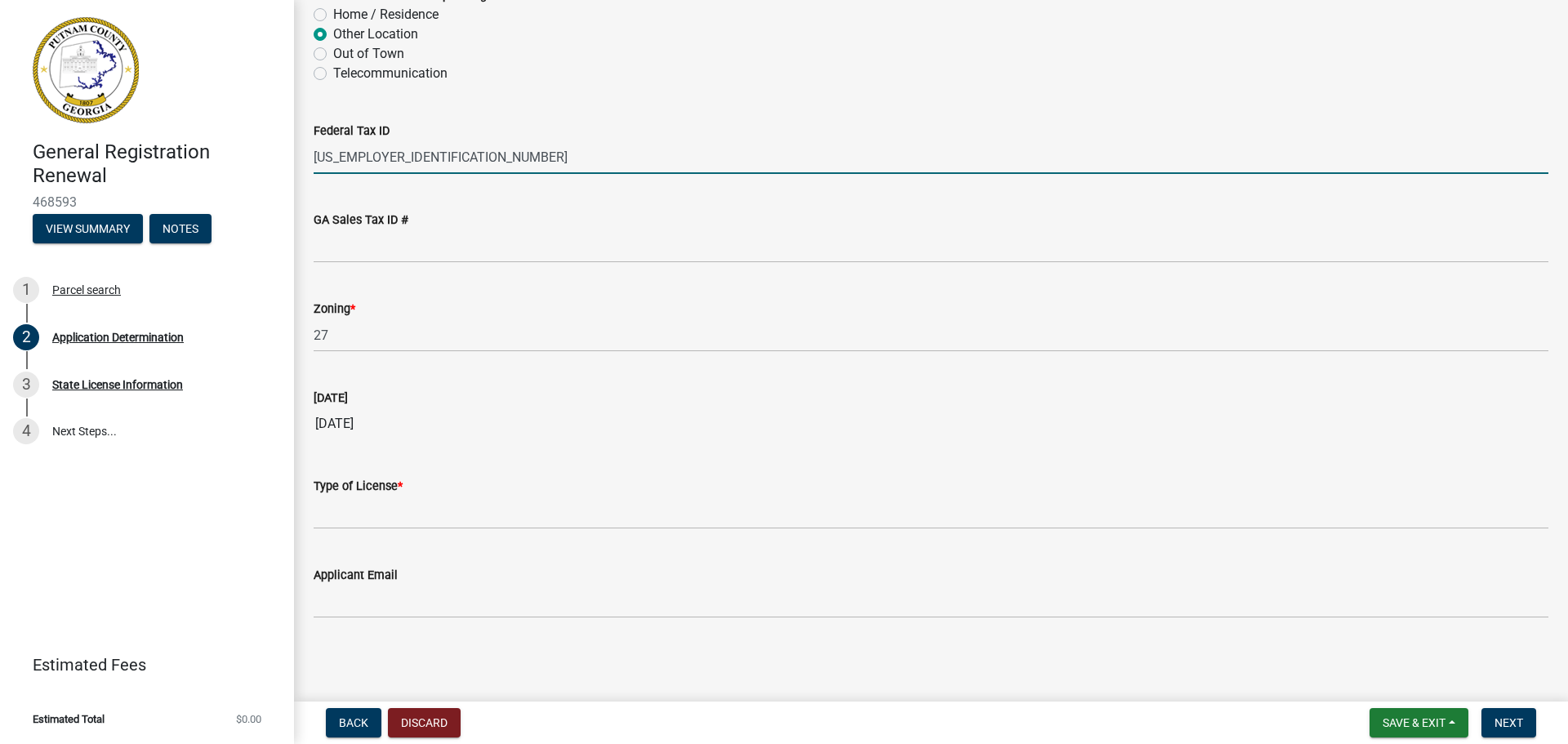
type input "[US_EMPLOYER_IDENTIFICATION_NUMBER]"
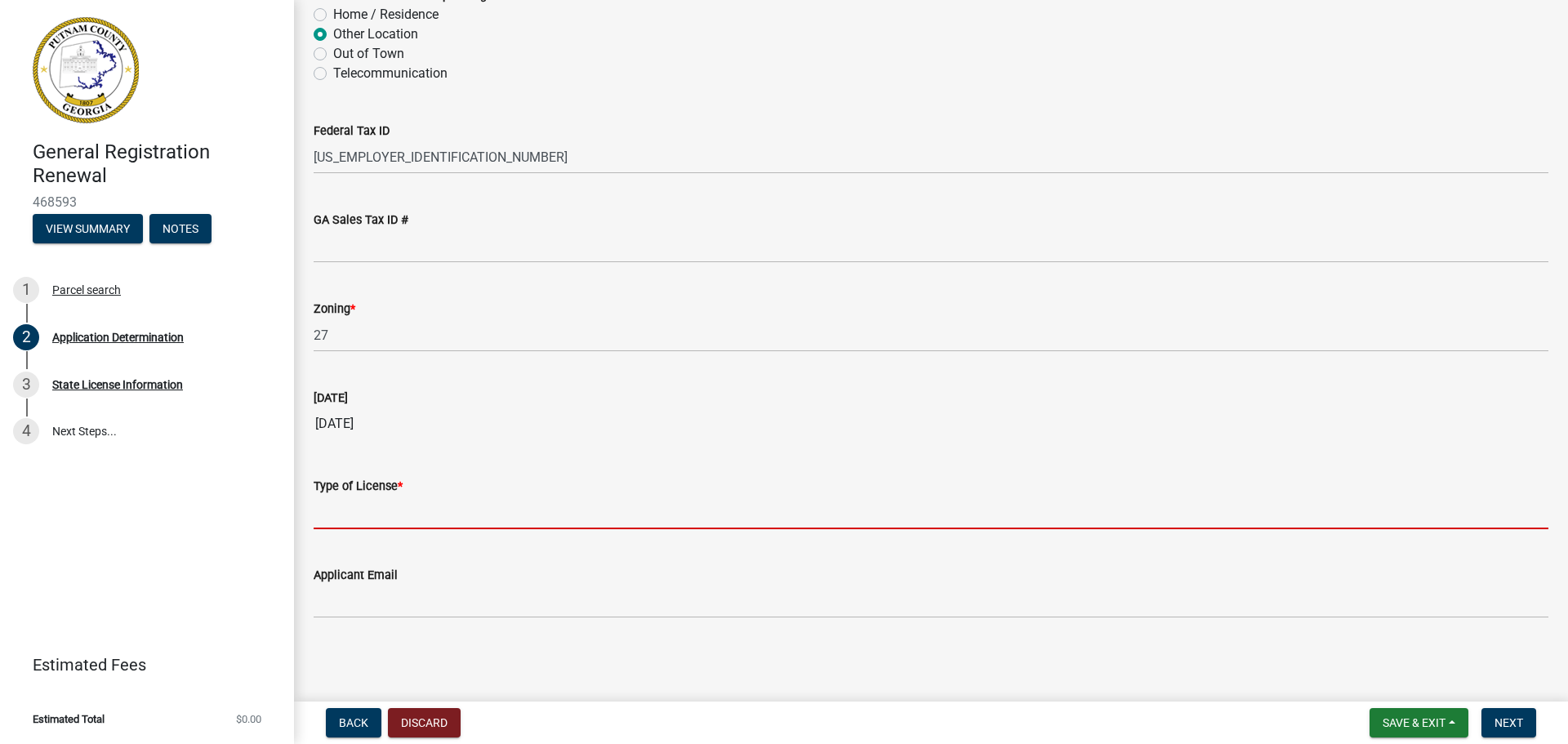
click at [333, 506] on input "Type of License *" at bounding box center [930, 512] width 1235 height 34
type input "window and door installation"
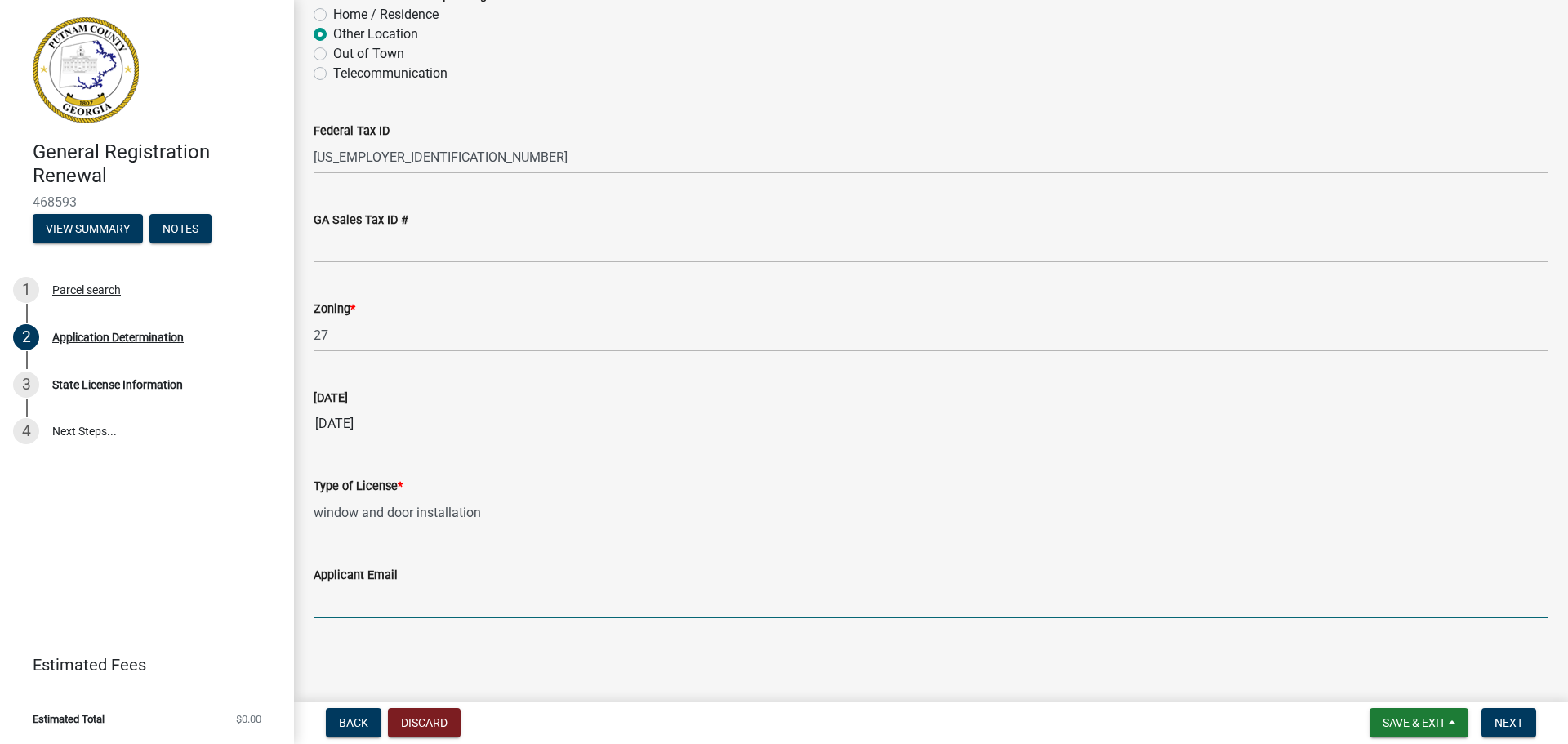
click at [330, 598] on input "Applicant Email" at bounding box center [930, 601] width 1235 height 34
type input "[PERSON_NAME][EMAIL_ADDRESS][DOMAIN_NAME]"
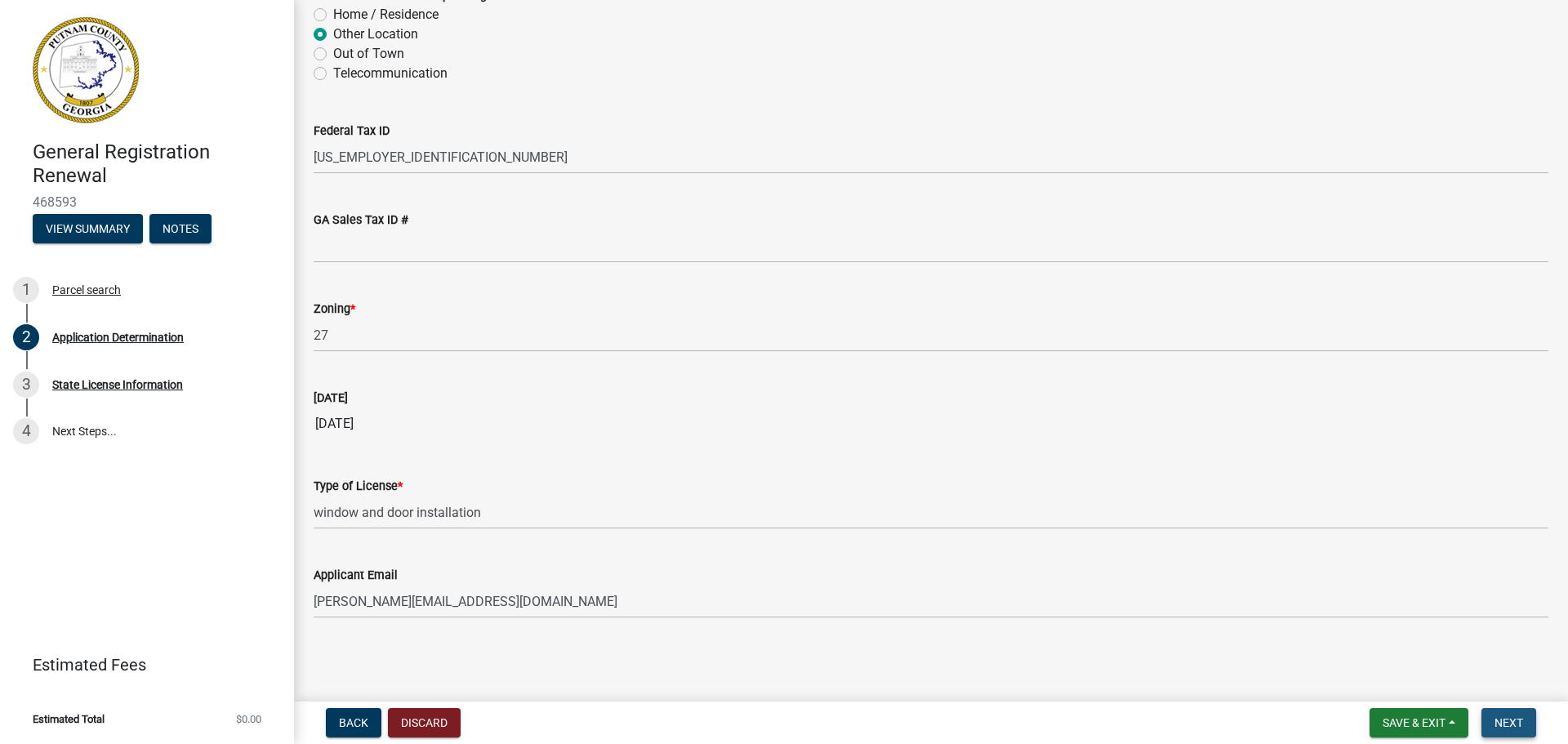
click at [1512, 723] on span "Next" at bounding box center [1509, 722] width 28 height 13
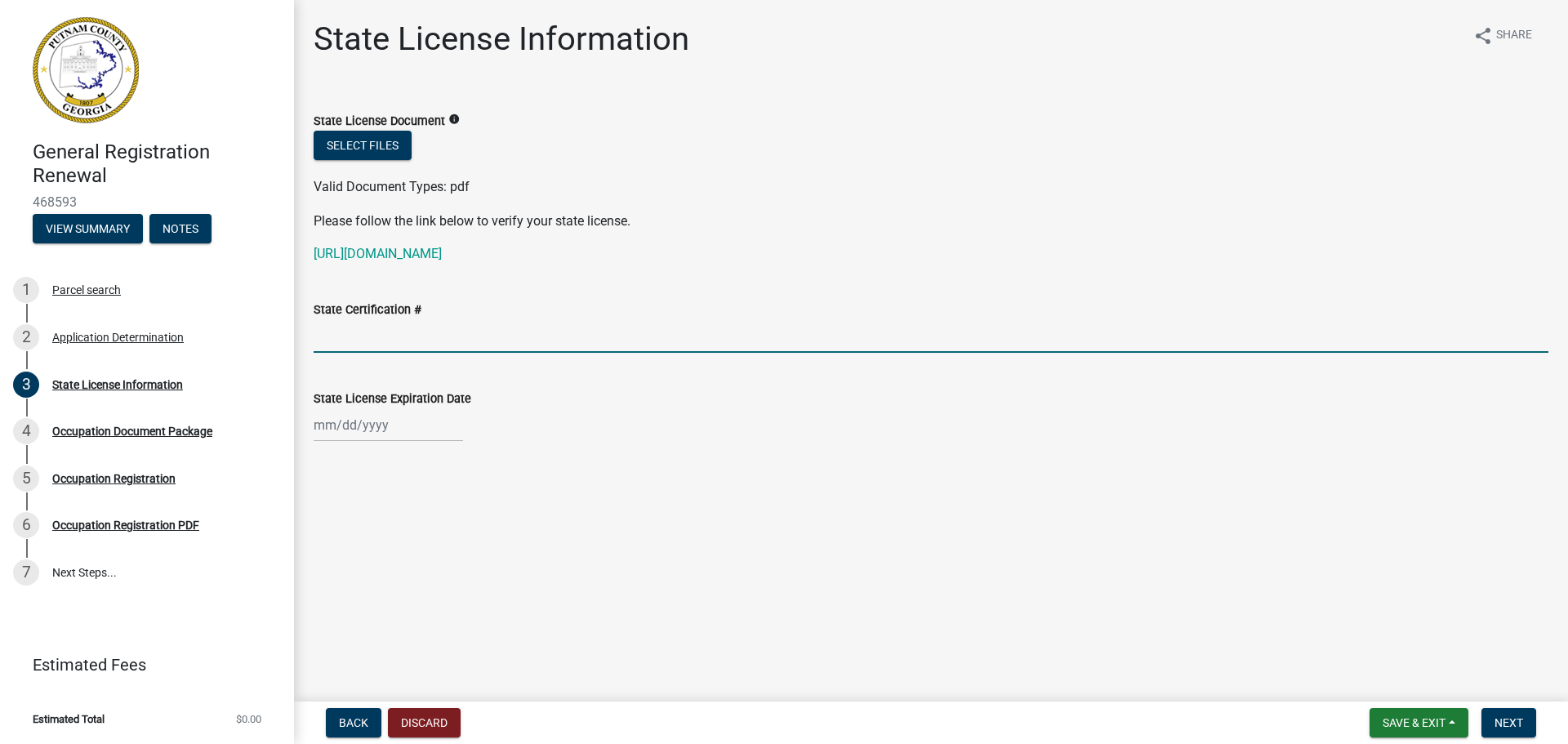
click at [314, 337] on input "State Certification #" at bounding box center [930, 336] width 1235 height 34
paste input "___________________"
type input "_"
click at [440, 332] on input "State Certification #" at bounding box center [930, 336] width 1235 height 34
type input "22038513"
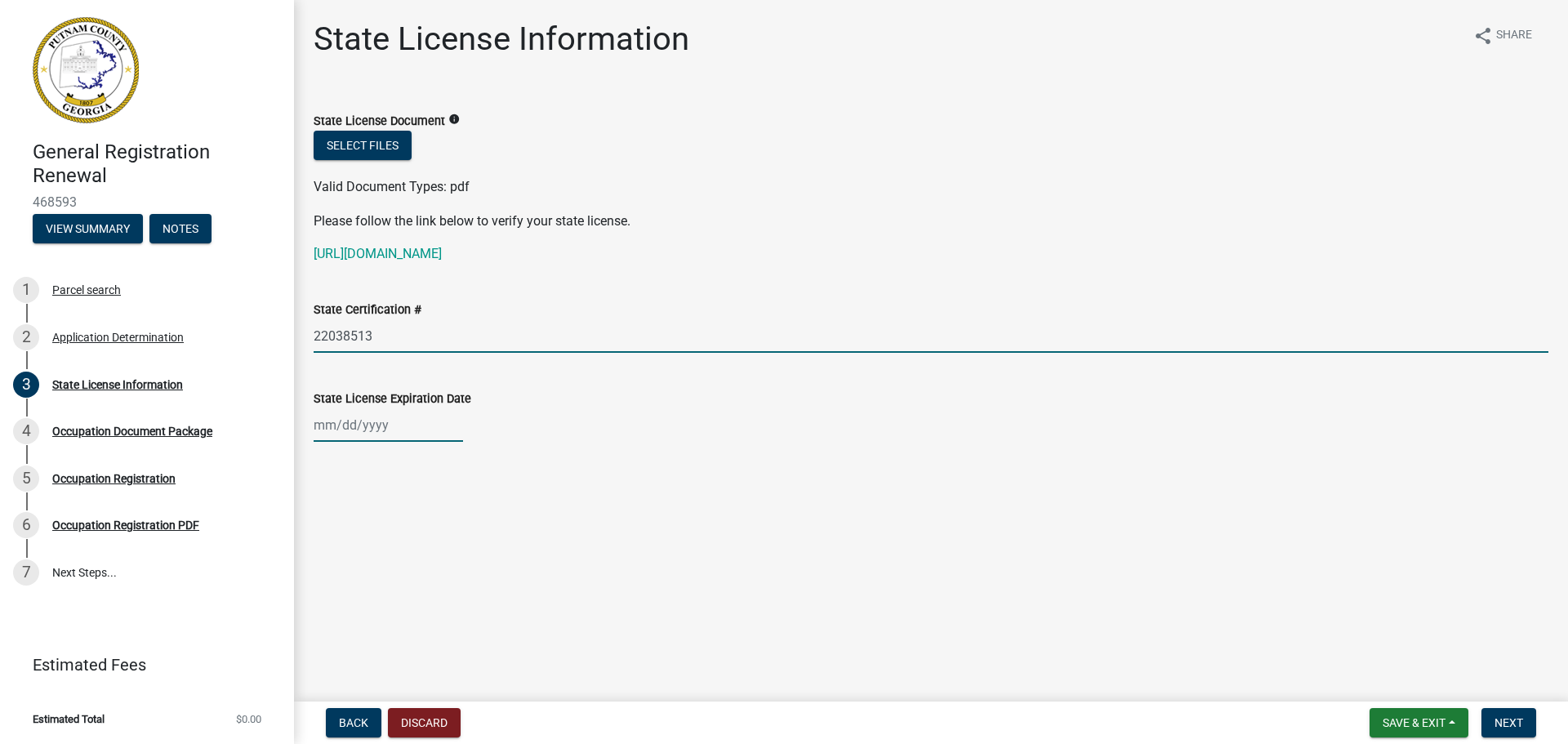
click at [329, 425] on div at bounding box center [388, 425] width 149 height 34
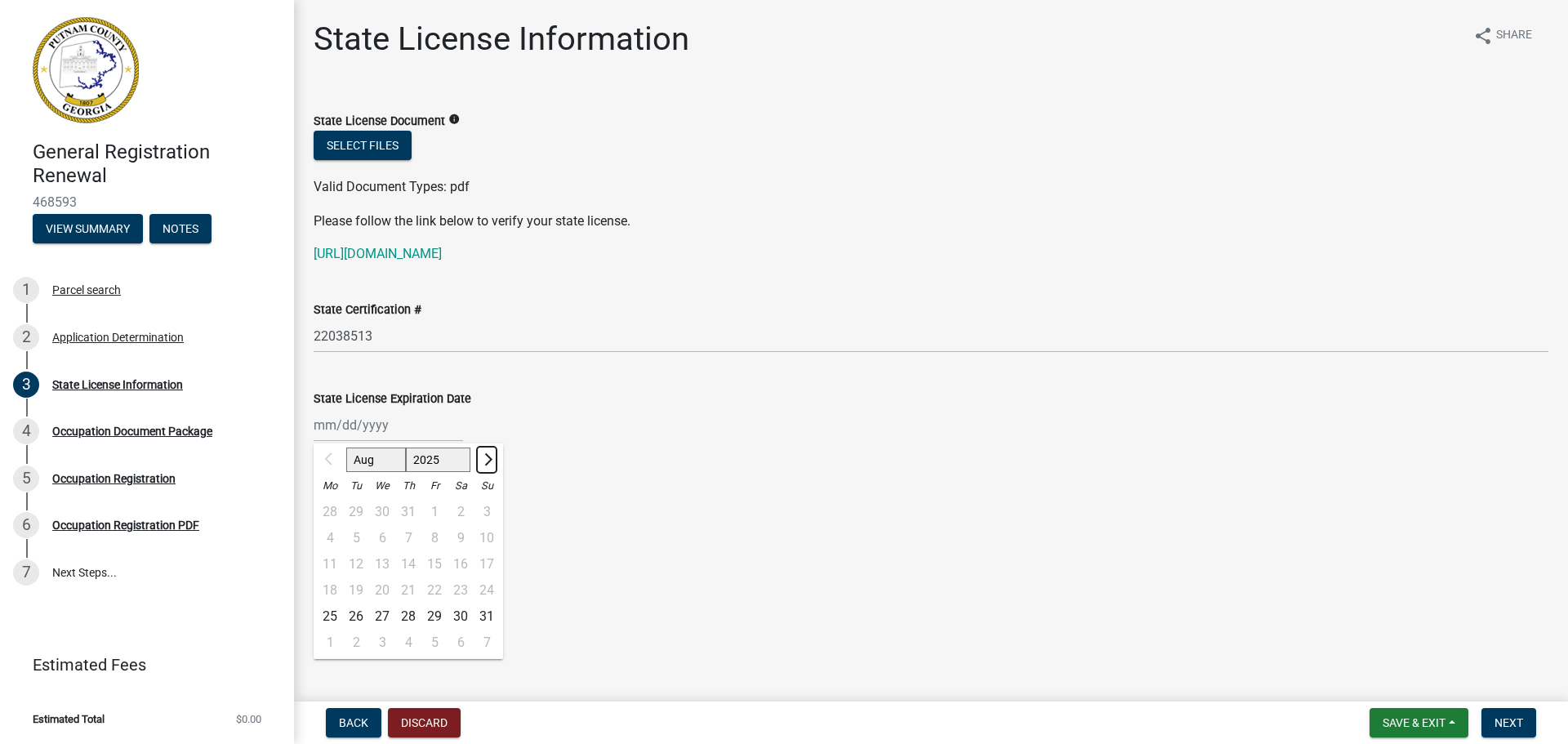
click at [488, 459] on span "Next month" at bounding box center [486, 459] width 12 height 12
click at [489, 461] on span "Next month" at bounding box center [486, 459] width 12 height 12
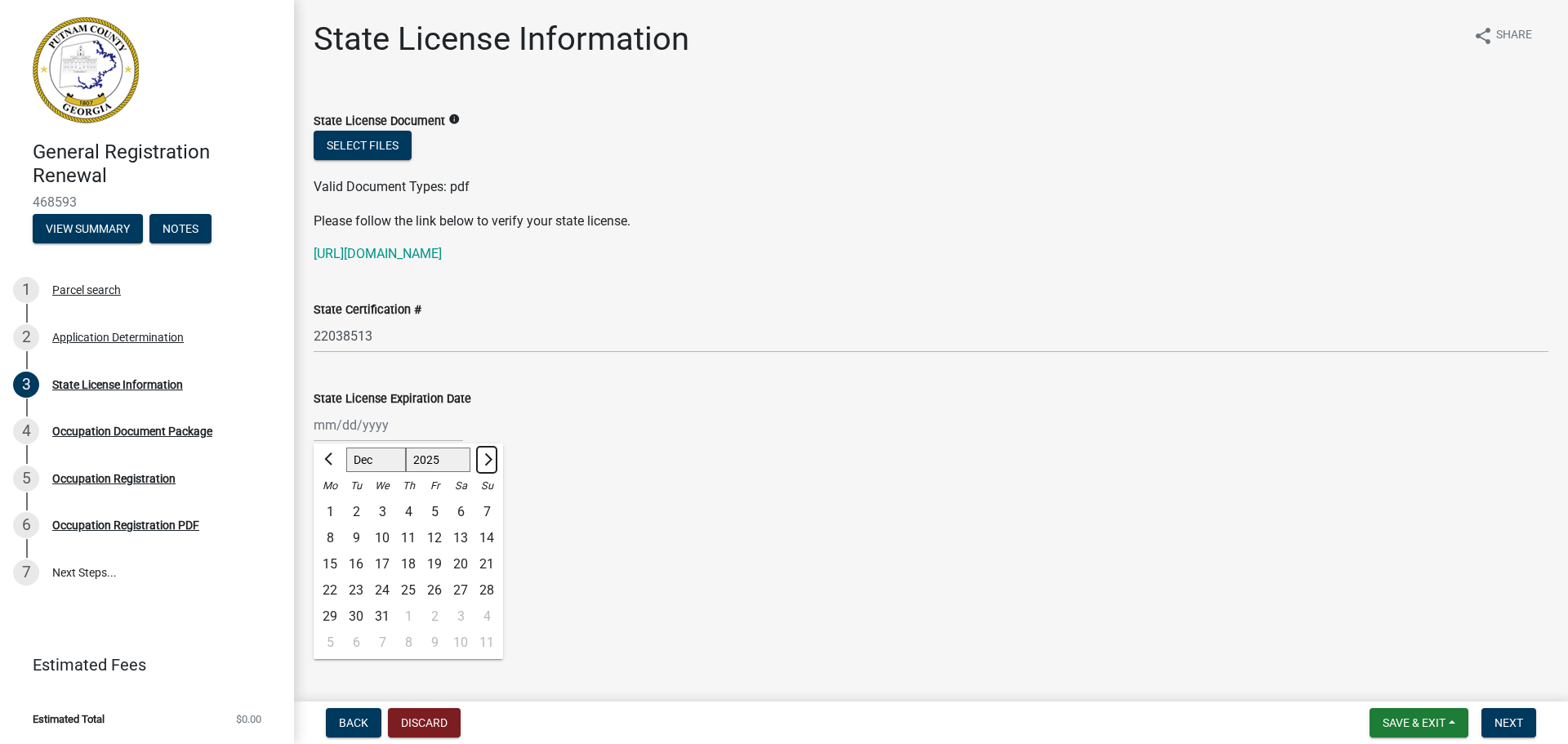
select select "1"
select select "2026"
click at [353, 563] on div "13" at bounding box center [356, 564] width 26 height 26
type input "[DATE]"
click at [1509, 722] on span "Next" at bounding box center [1509, 722] width 28 height 13
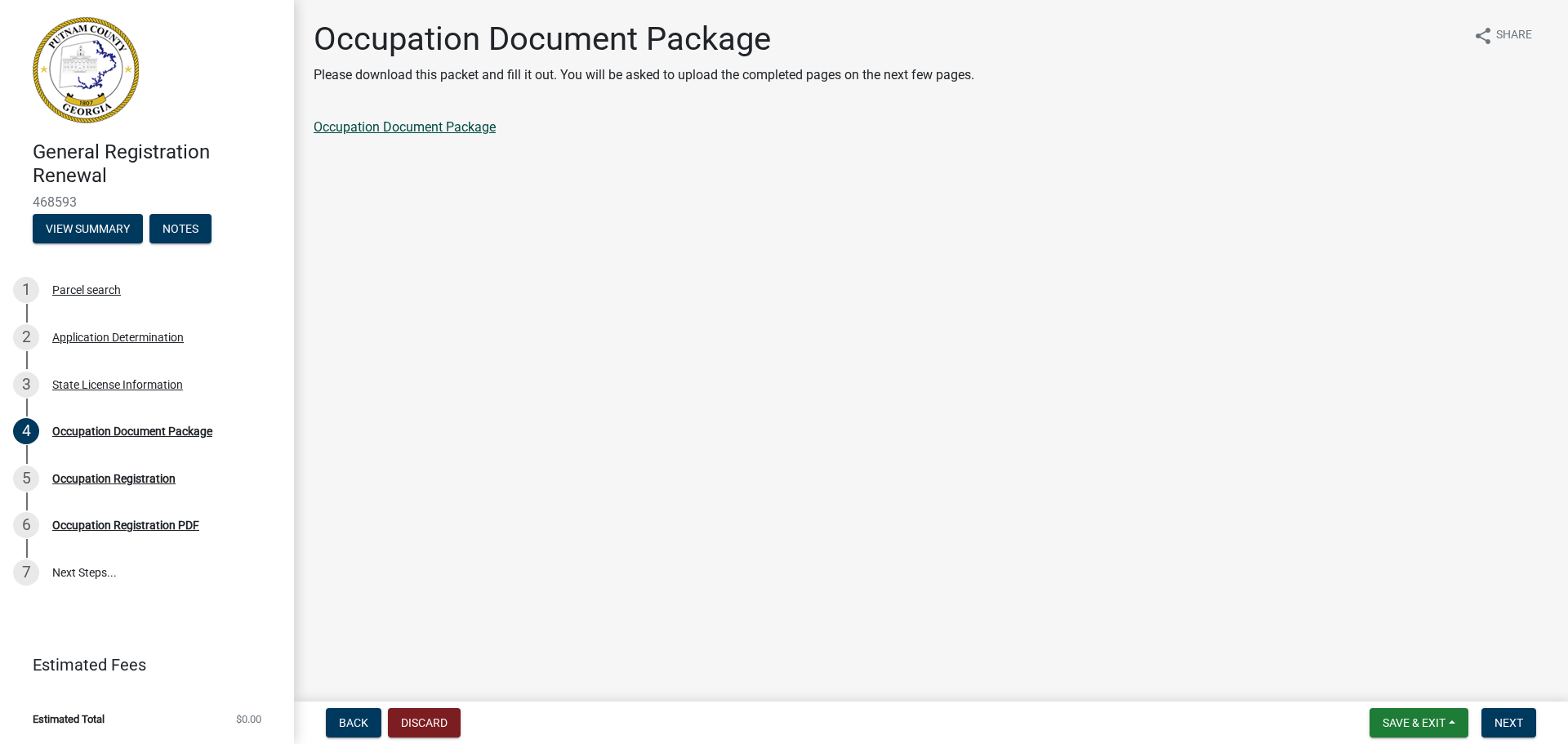
click at [446, 127] on link "Occupation Document Package" at bounding box center [404, 127] width 182 height 16
click at [132, 478] on div "Occupation Registration" at bounding box center [114, 478] width 123 height 11
click at [1502, 717] on span "Next" at bounding box center [1509, 722] width 28 height 13
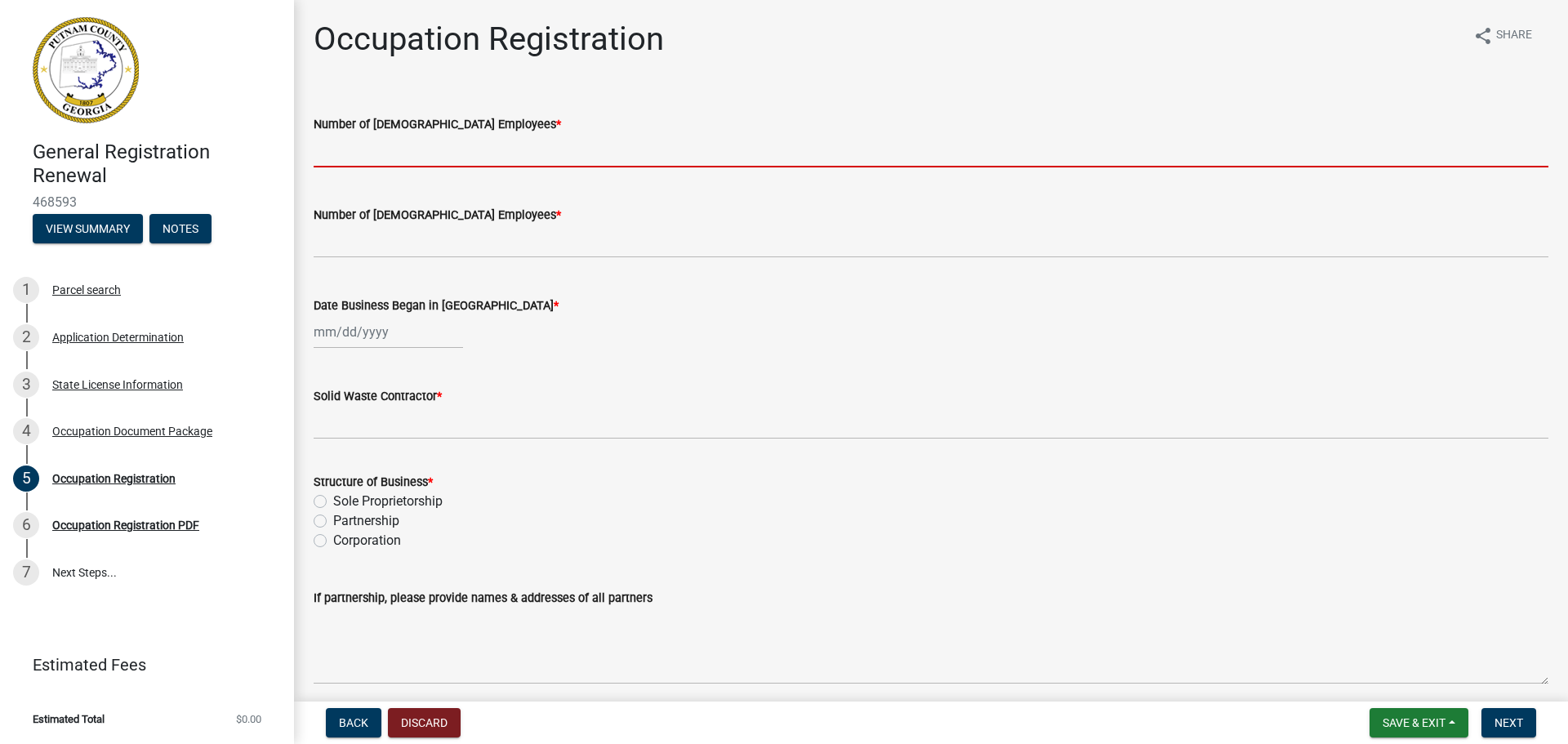
click at [372, 158] on input "text" at bounding box center [930, 150] width 1235 height 34
type input "1"
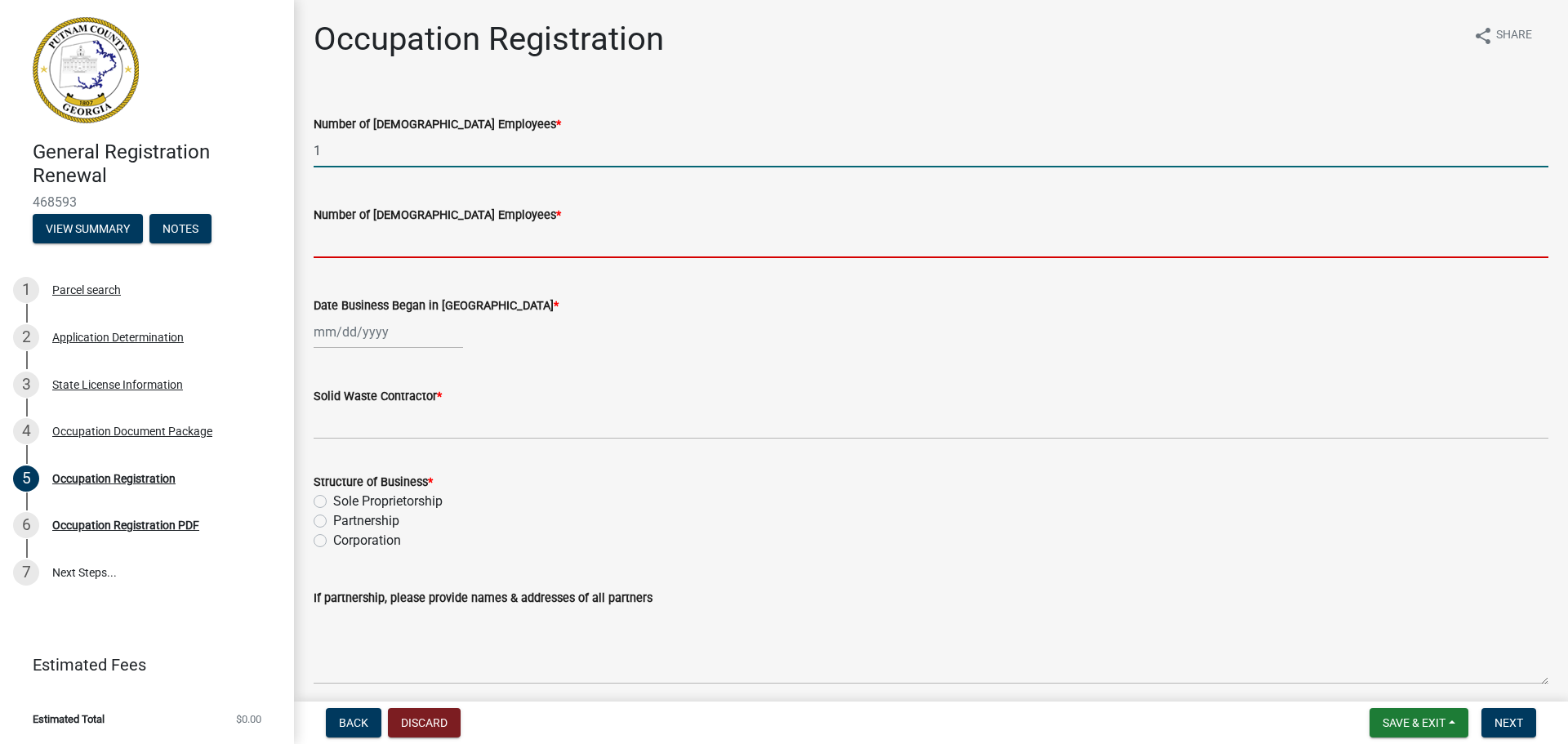
click at [413, 237] on input "text" at bounding box center [930, 241] width 1235 height 34
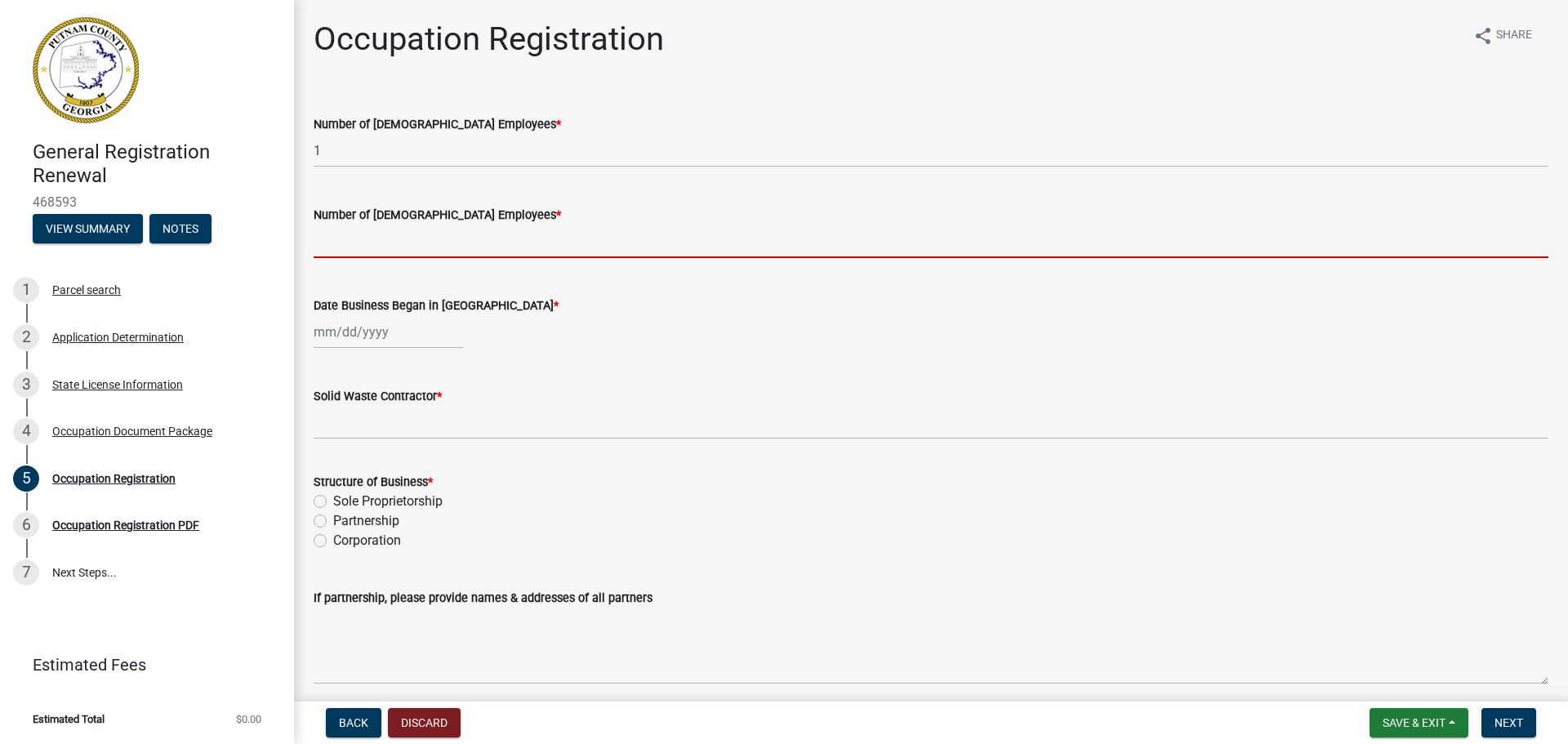
type input "0"
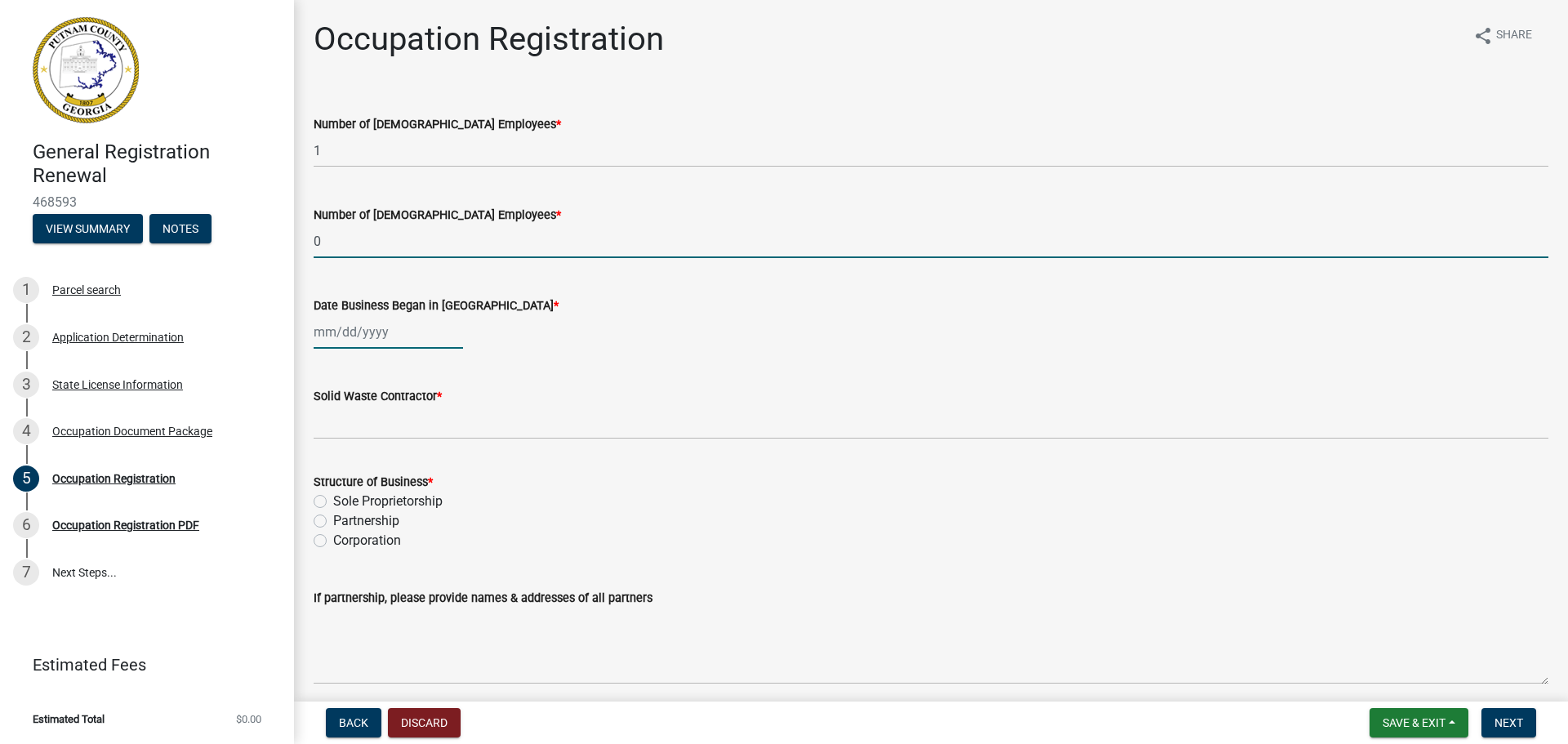
click at [393, 335] on div at bounding box center [388, 332] width 149 height 34
select select "8"
select select "2025"
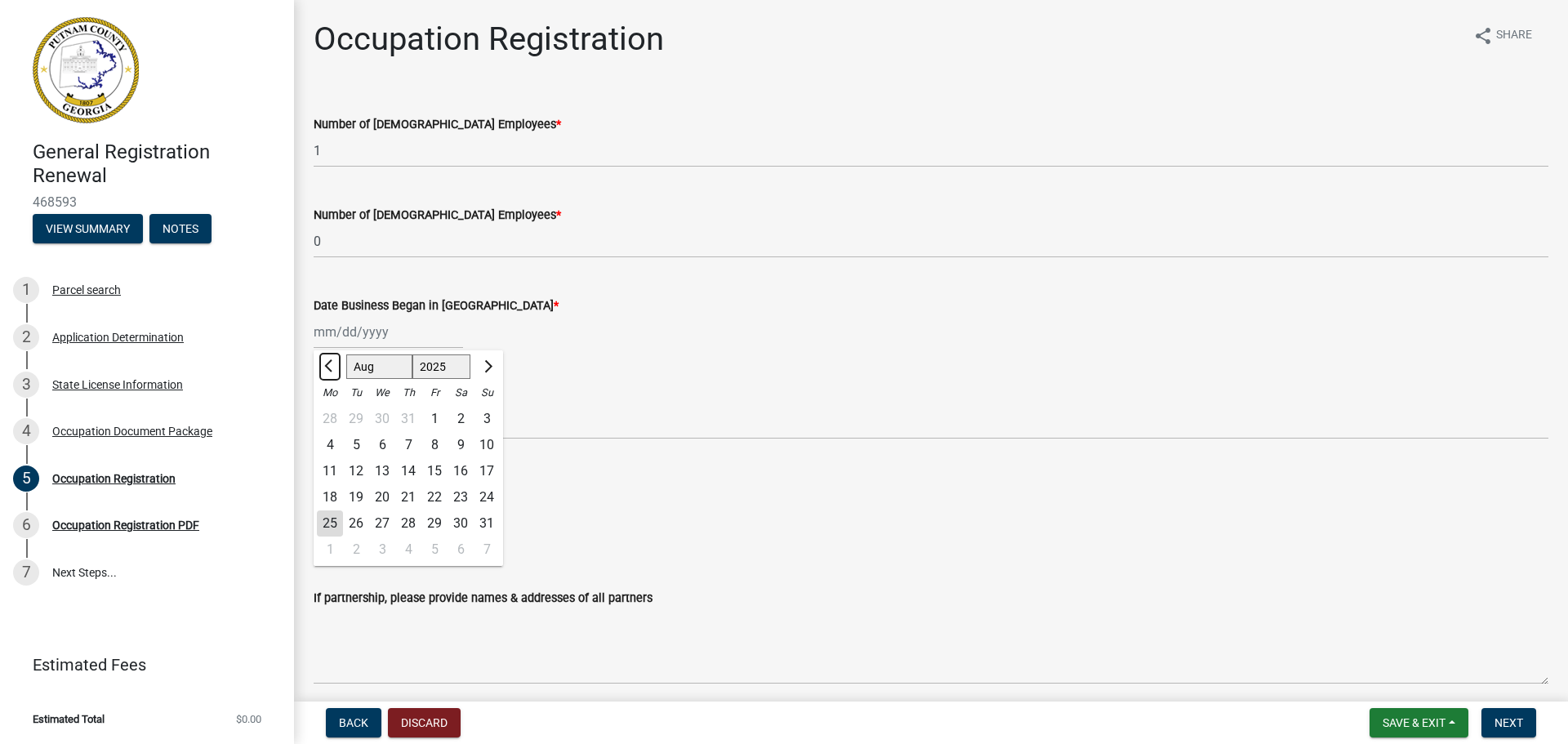
click at [328, 361] on button "Previous month" at bounding box center [330, 366] width 20 height 26
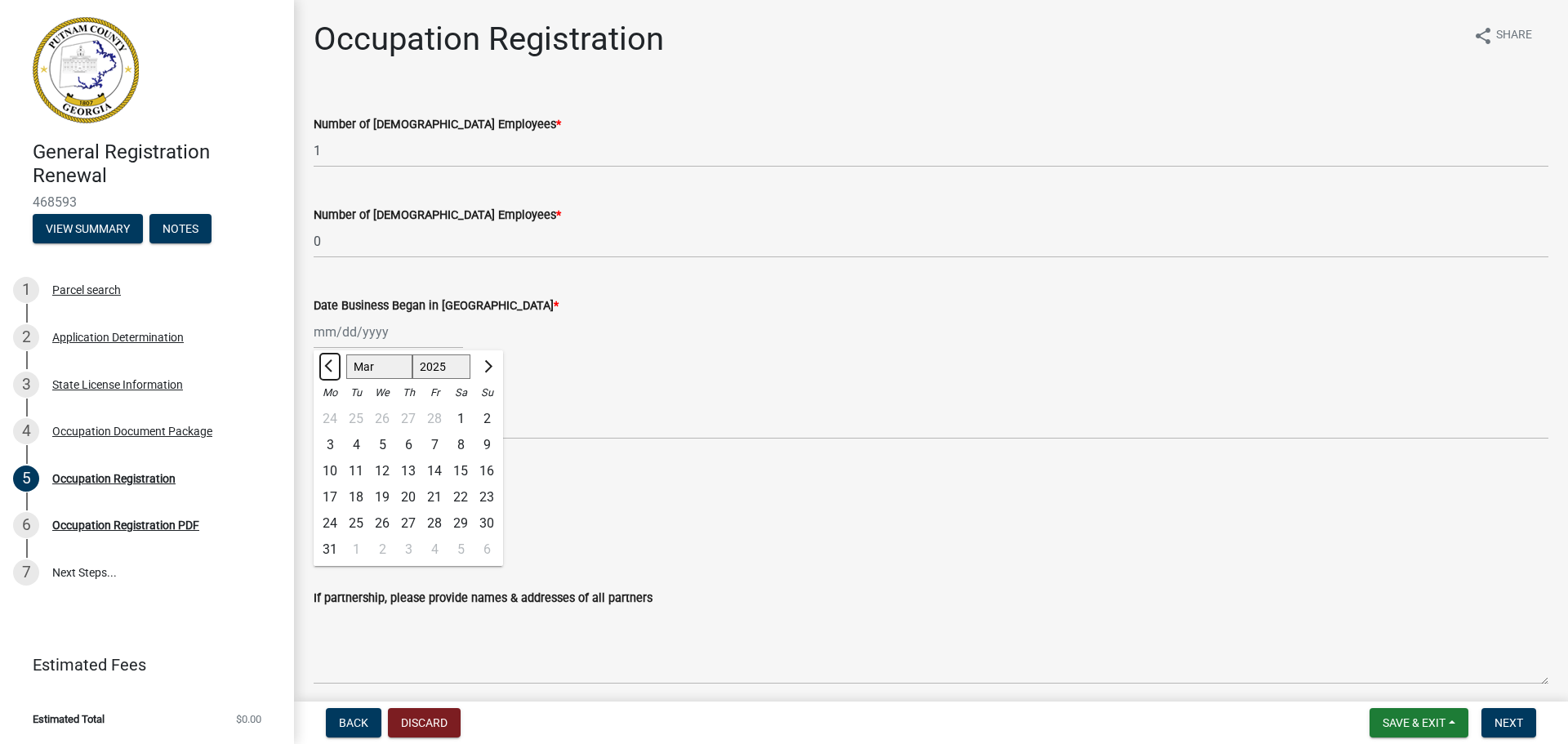
click at [328, 361] on button "Previous month" at bounding box center [330, 366] width 20 height 26
select select "12"
select select "2024"
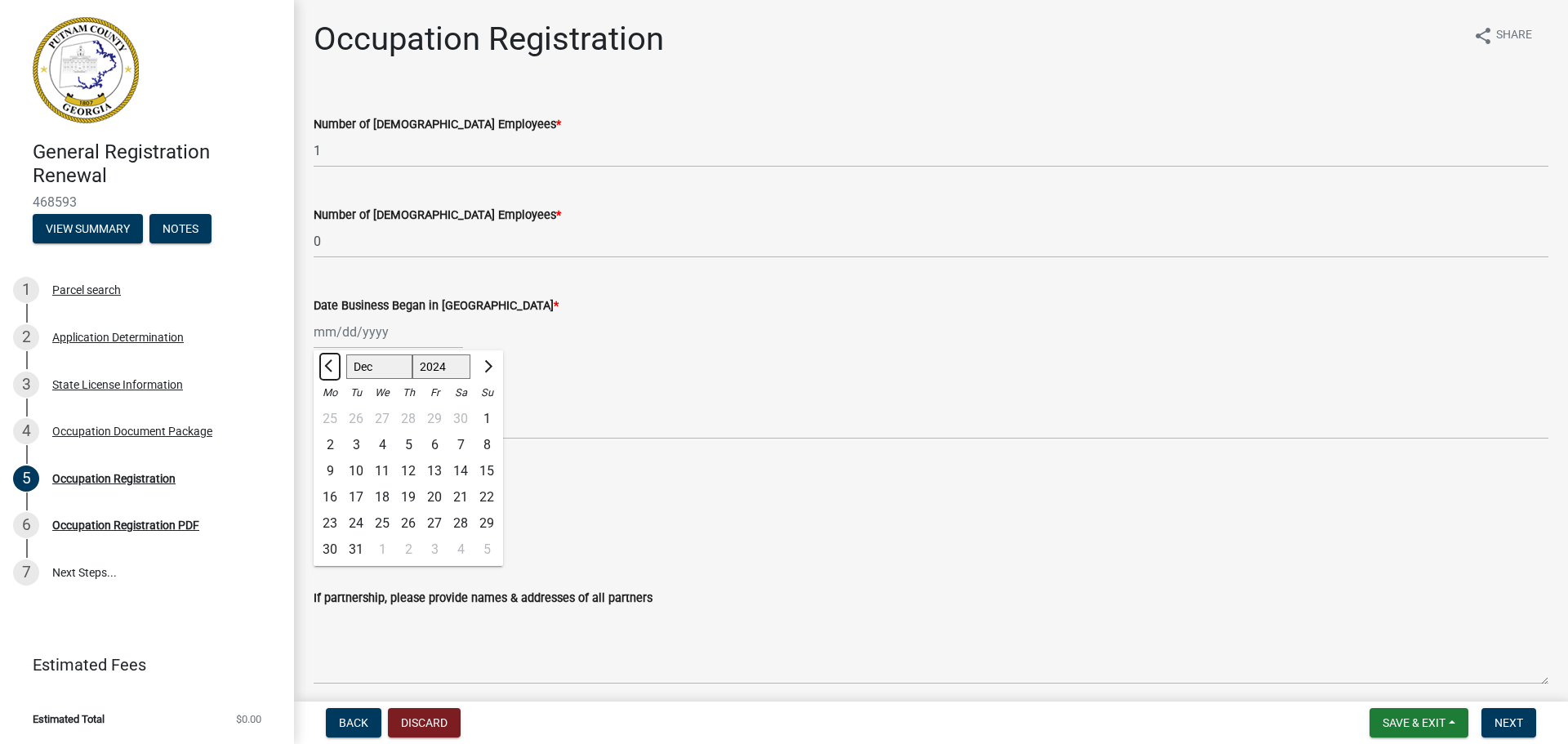
click at [328, 361] on button "Previous month" at bounding box center [330, 366] width 20 height 26
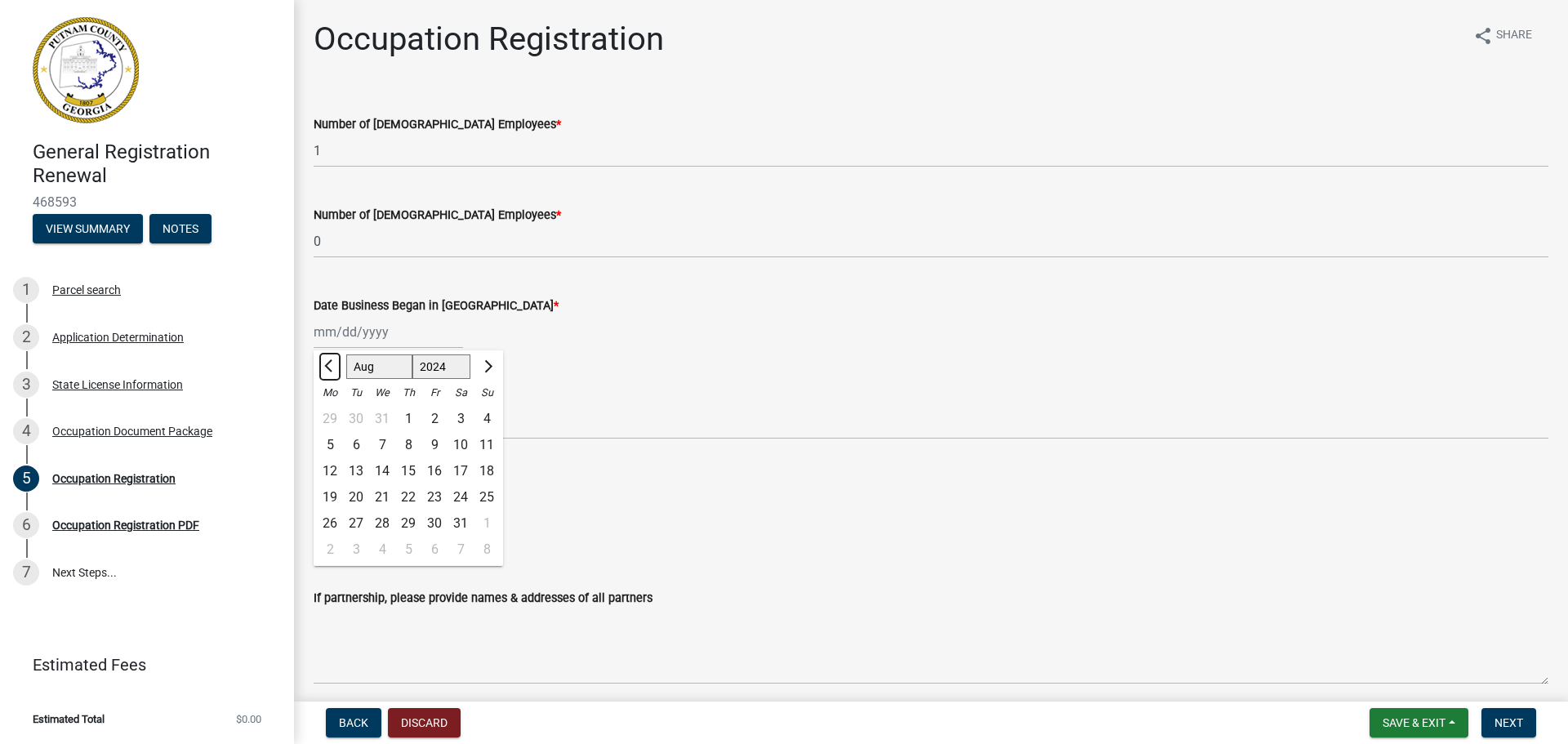
select select "7"
click at [355, 415] on div "2" at bounding box center [356, 418] width 26 height 26
type input "[DATE]"
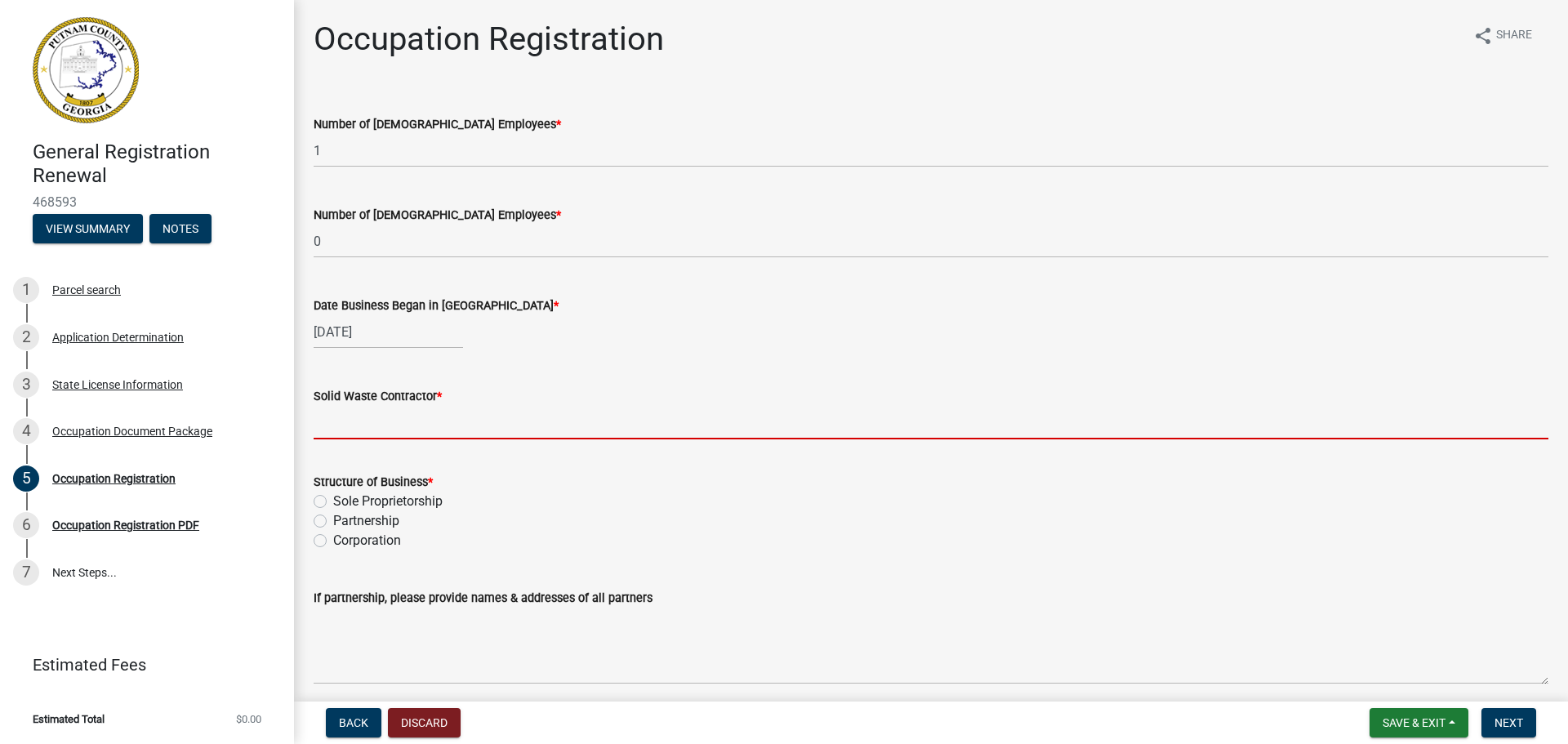
click at [414, 413] on input "Solid Waste Contractor *" at bounding box center [930, 422] width 1235 height 34
type input "no"
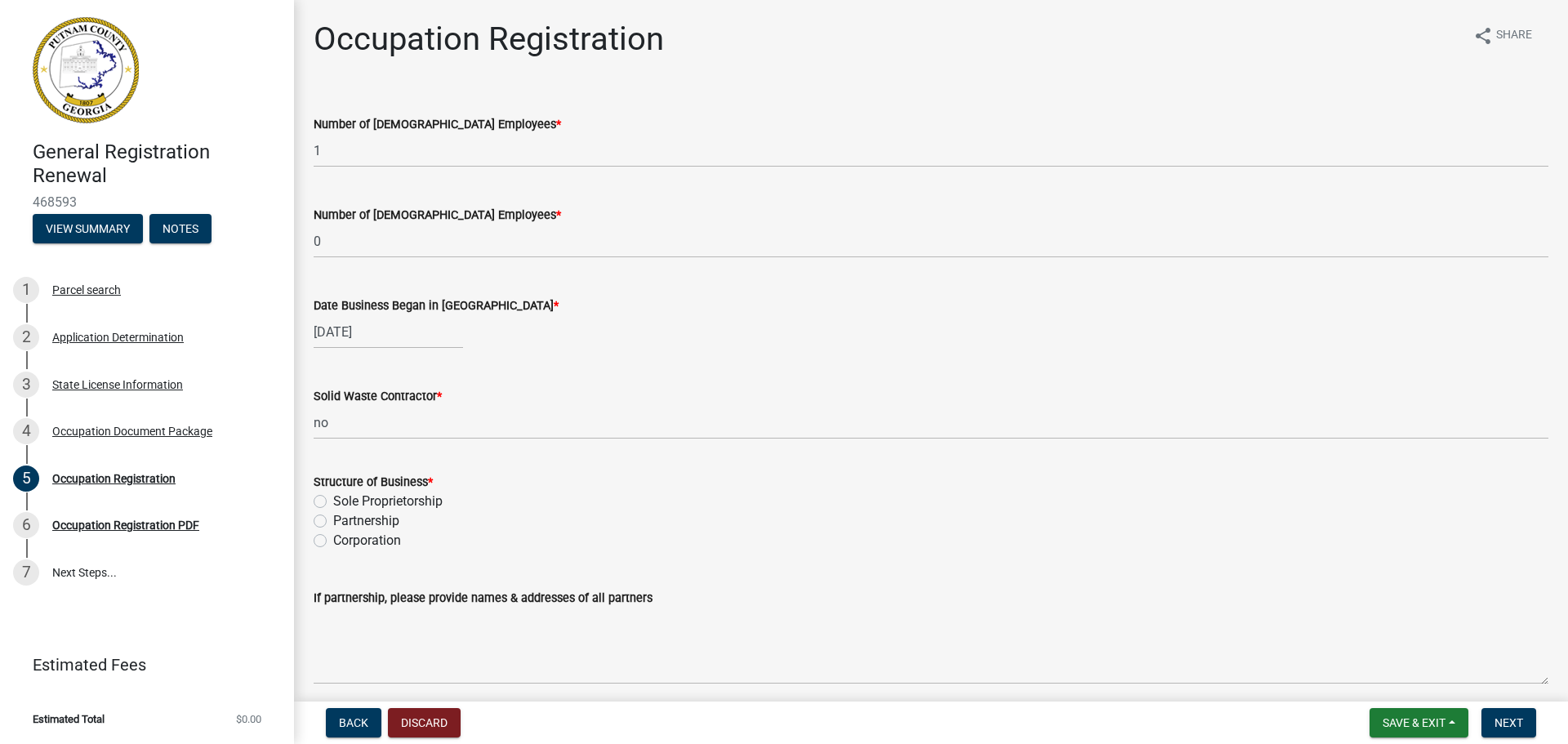
click at [333, 501] on label "Sole Proprietorship" at bounding box center [388, 501] width 109 height 20
click at [333, 501] on input "Sole Proprietorship" at bounding box center [339, 497] width 10 height 10
radio input "true"
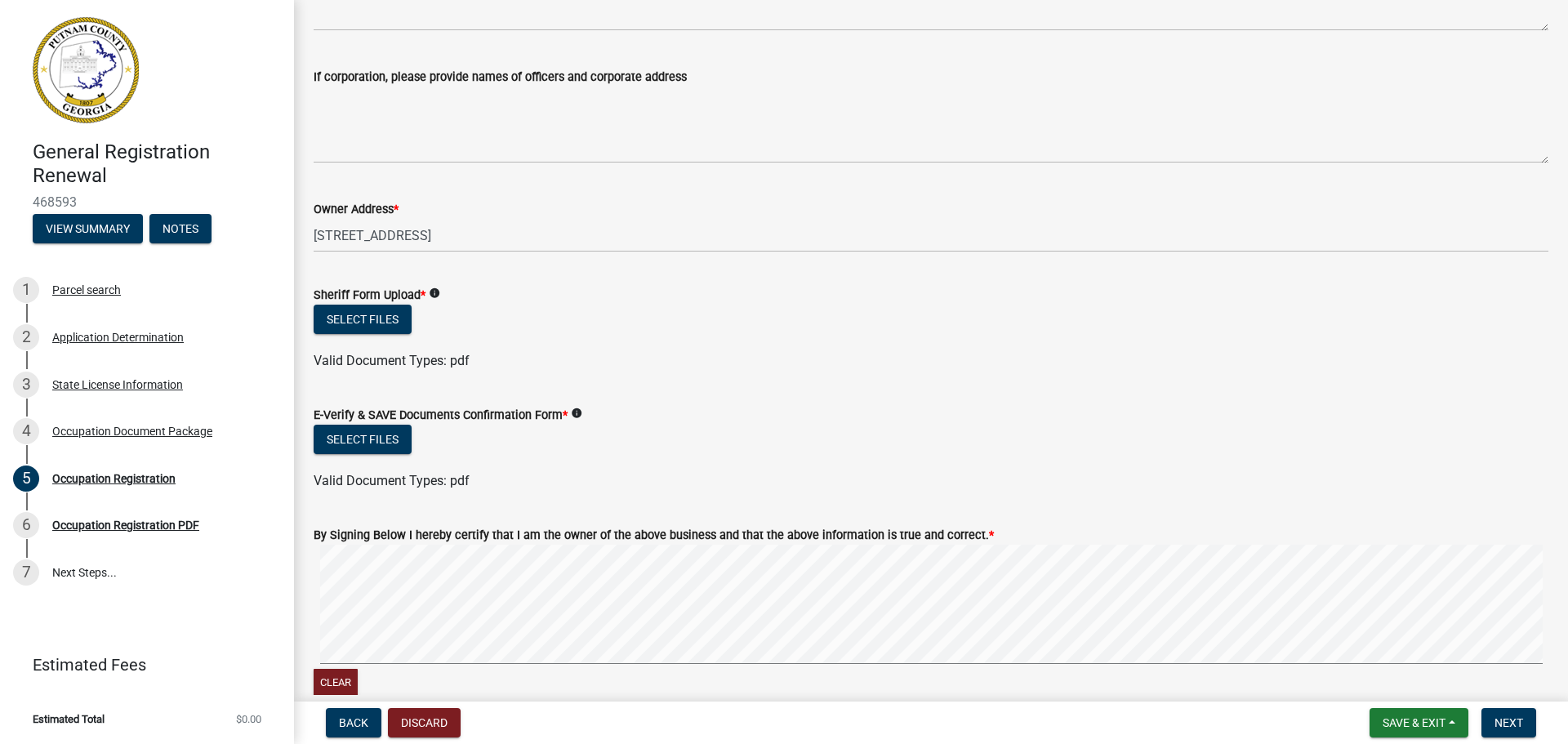
scroll to position [735, 0]
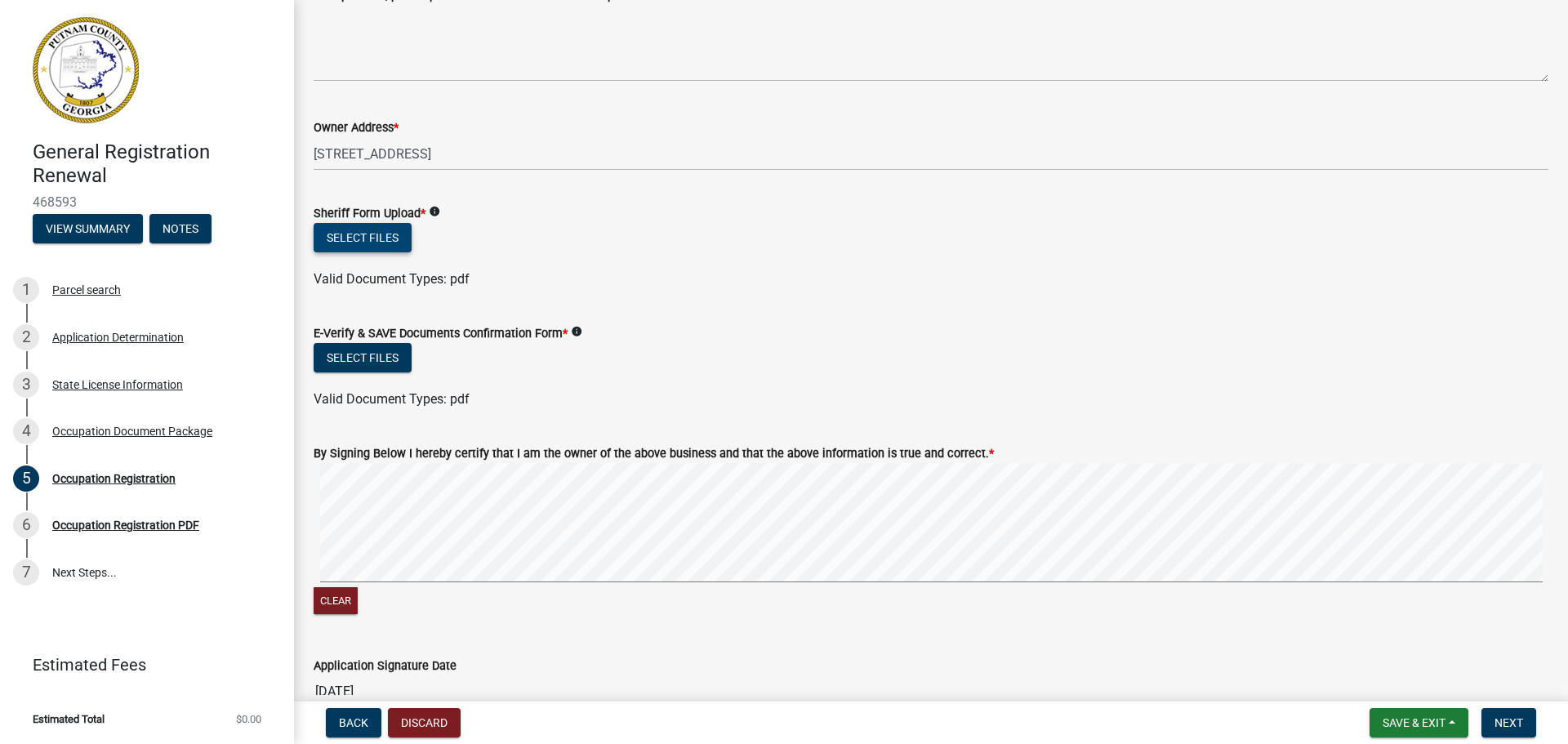
click at [394, 232] on button "Select files" at bounding box center [363, 238] width 98 height 29
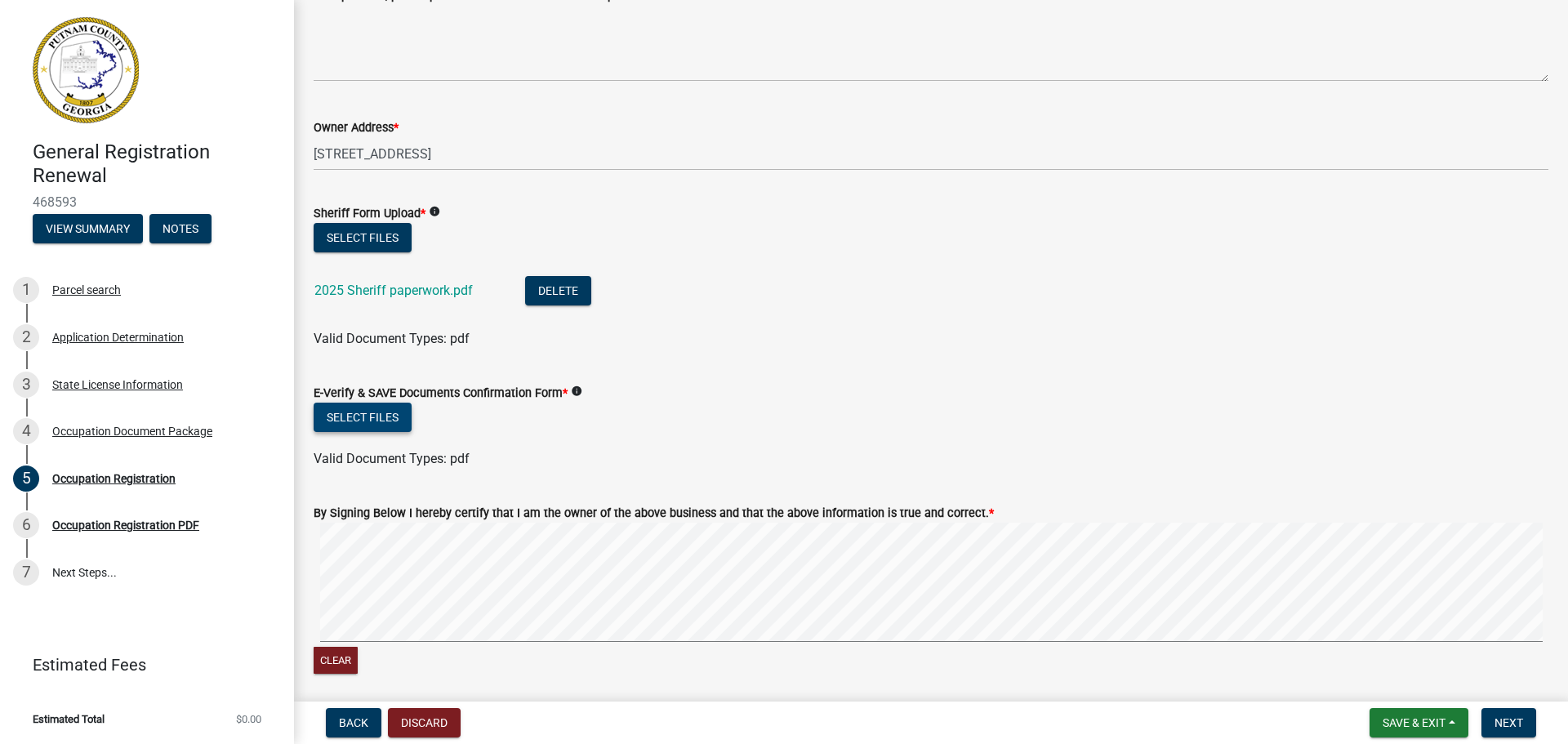
click at [397, 413] on button "Select files" at bounding box center [363, 417] width 98 height 29
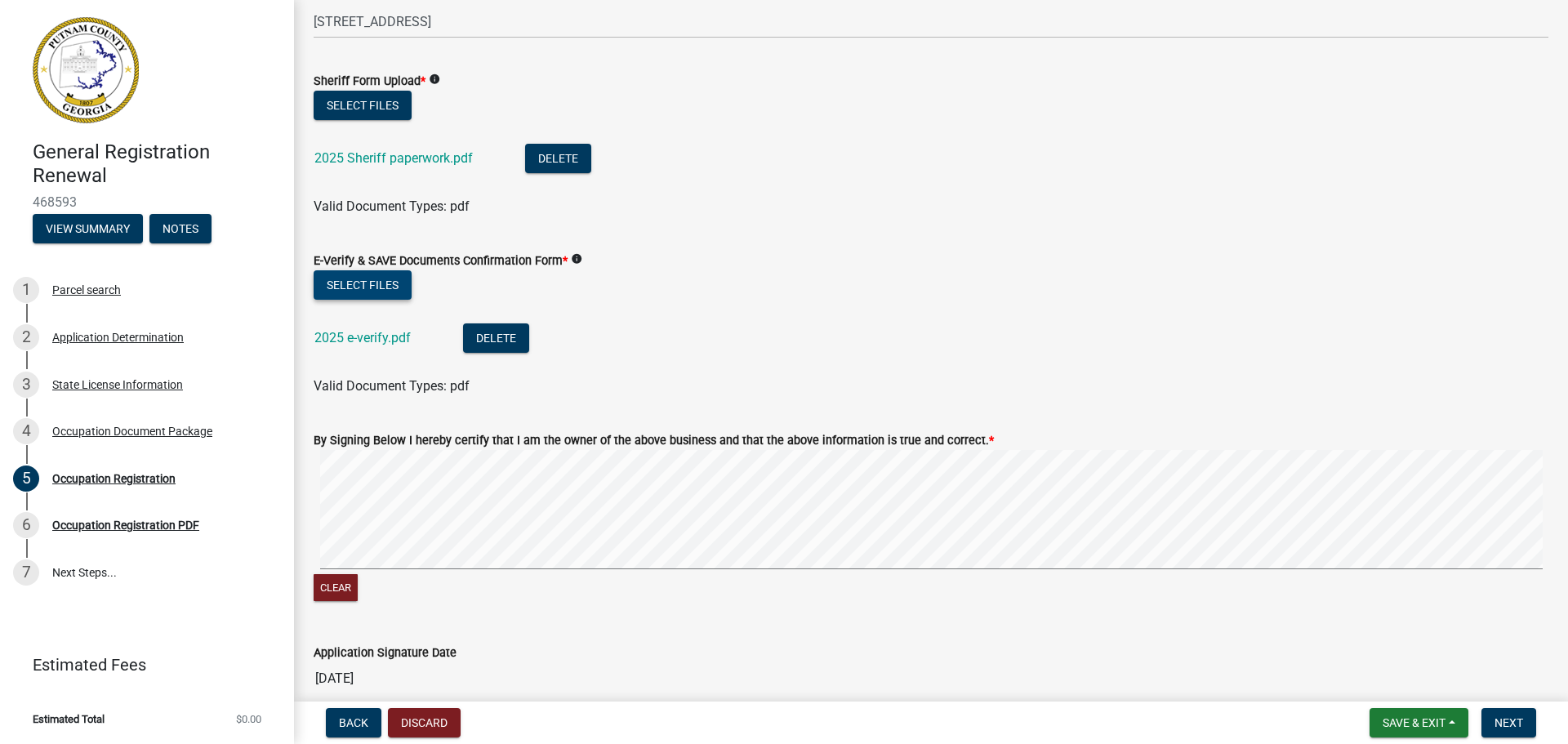
scroll to position [898, 0]
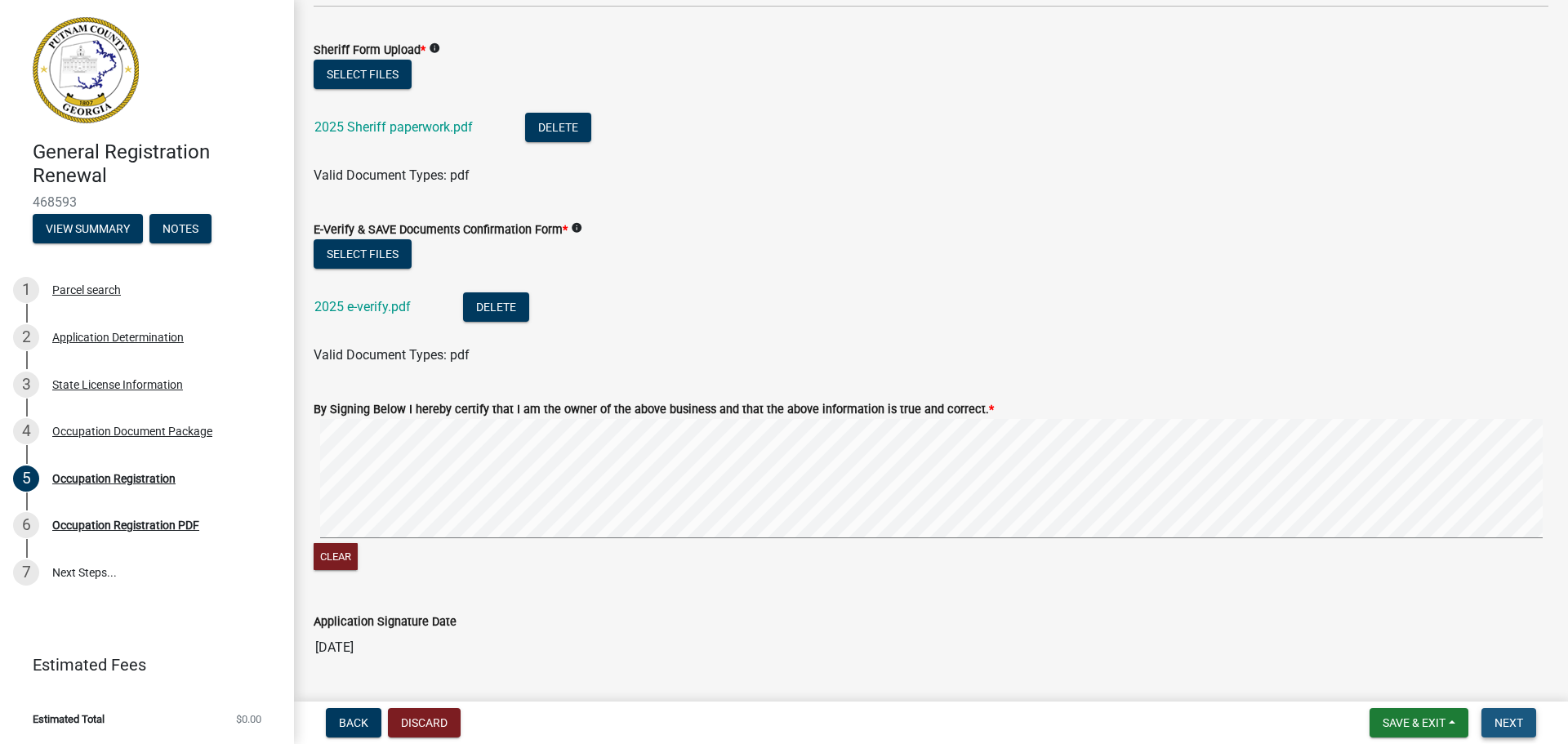
click at [1509, 718] on span "Next" at bounding box center [1509, 722] width 28 height 13
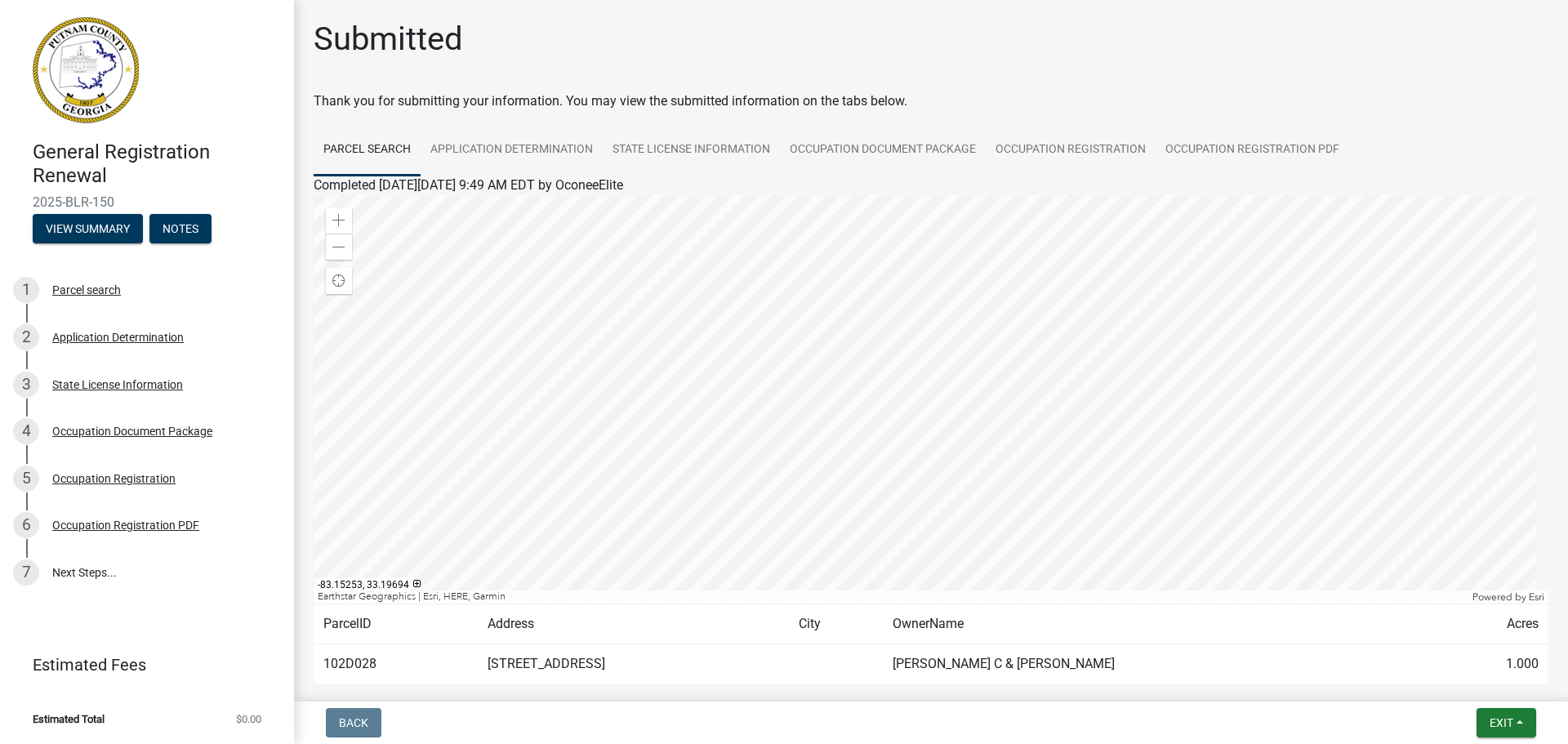
scroll to position [85, 0]
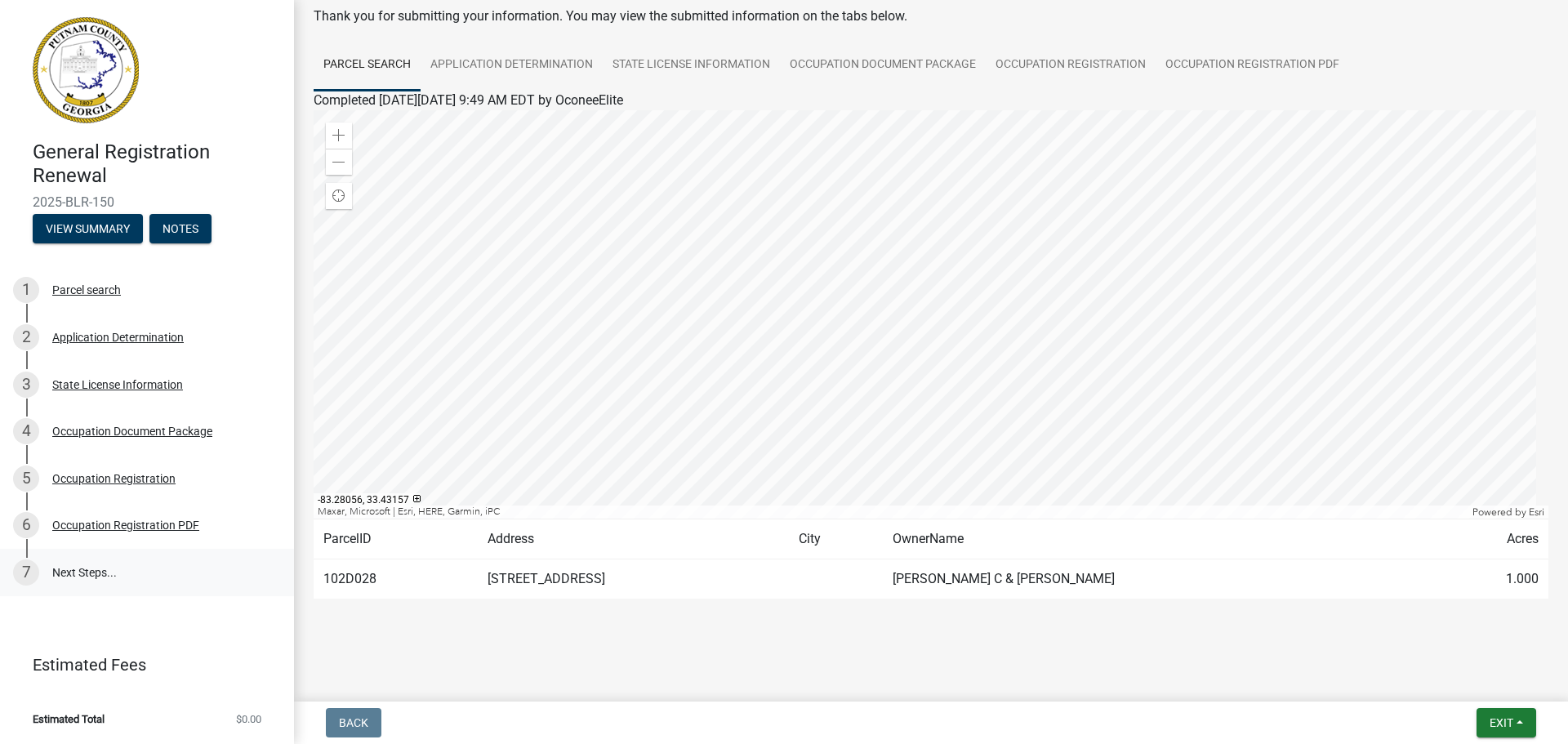
click at [67, 571] on link "7 Next Steps..." at bounding box center [146, 572] width 294 height 47
click at [716, 63] on link "State License Information" at bounding box center [692, 65] width 177 height 53
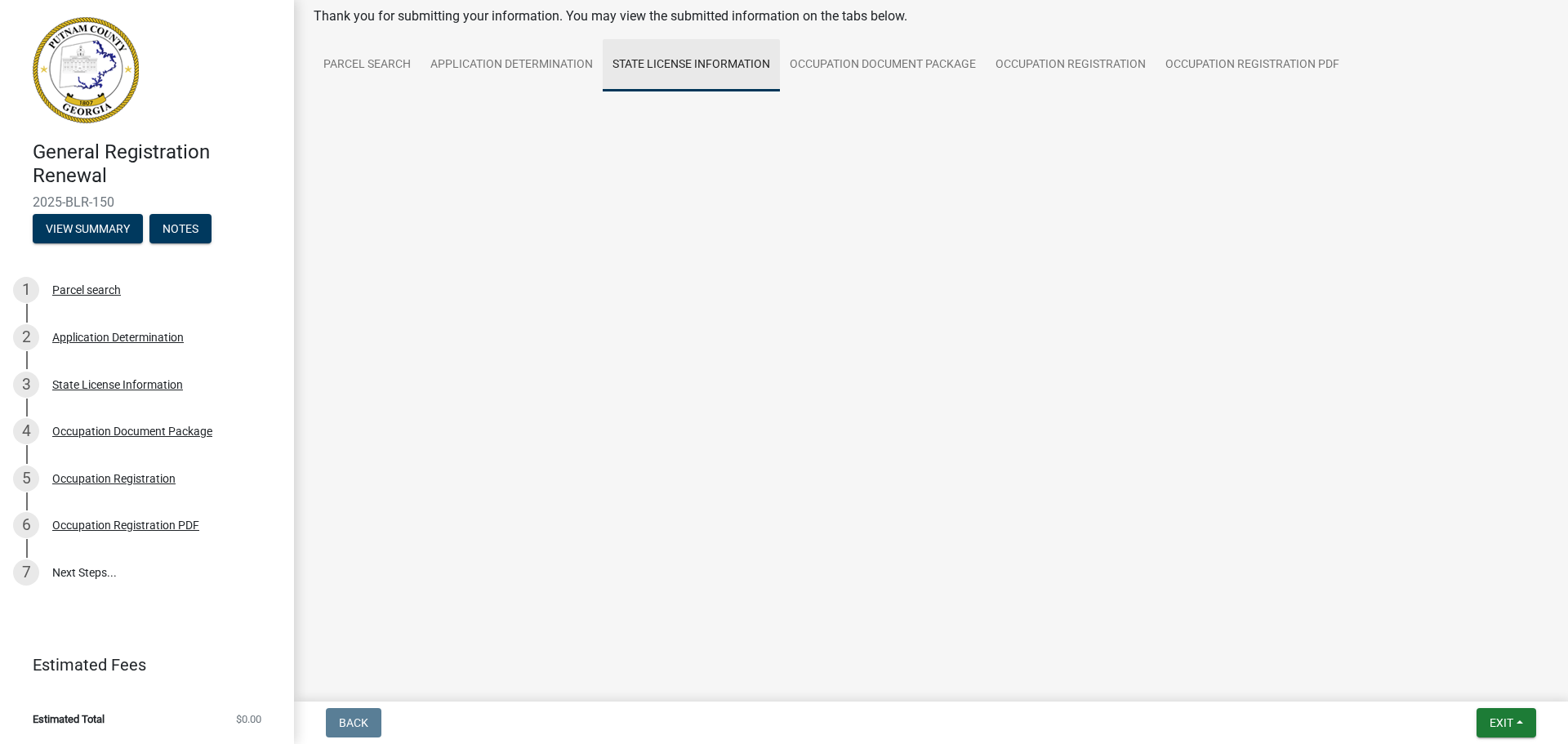
scroll to position [0, 0]
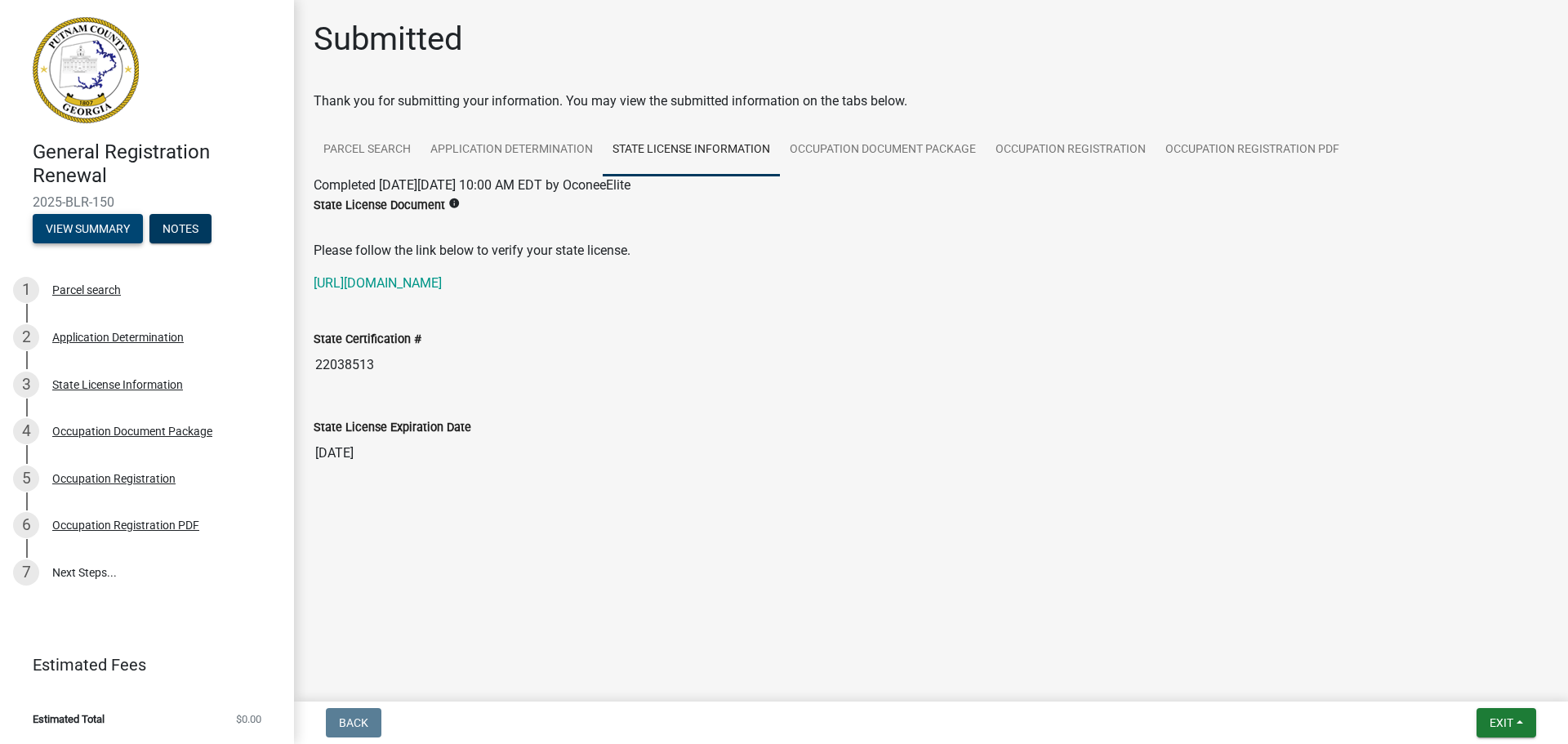
click at [113, 232] on button "View Summary" at bounding box center [88, 228] width 110 height 29
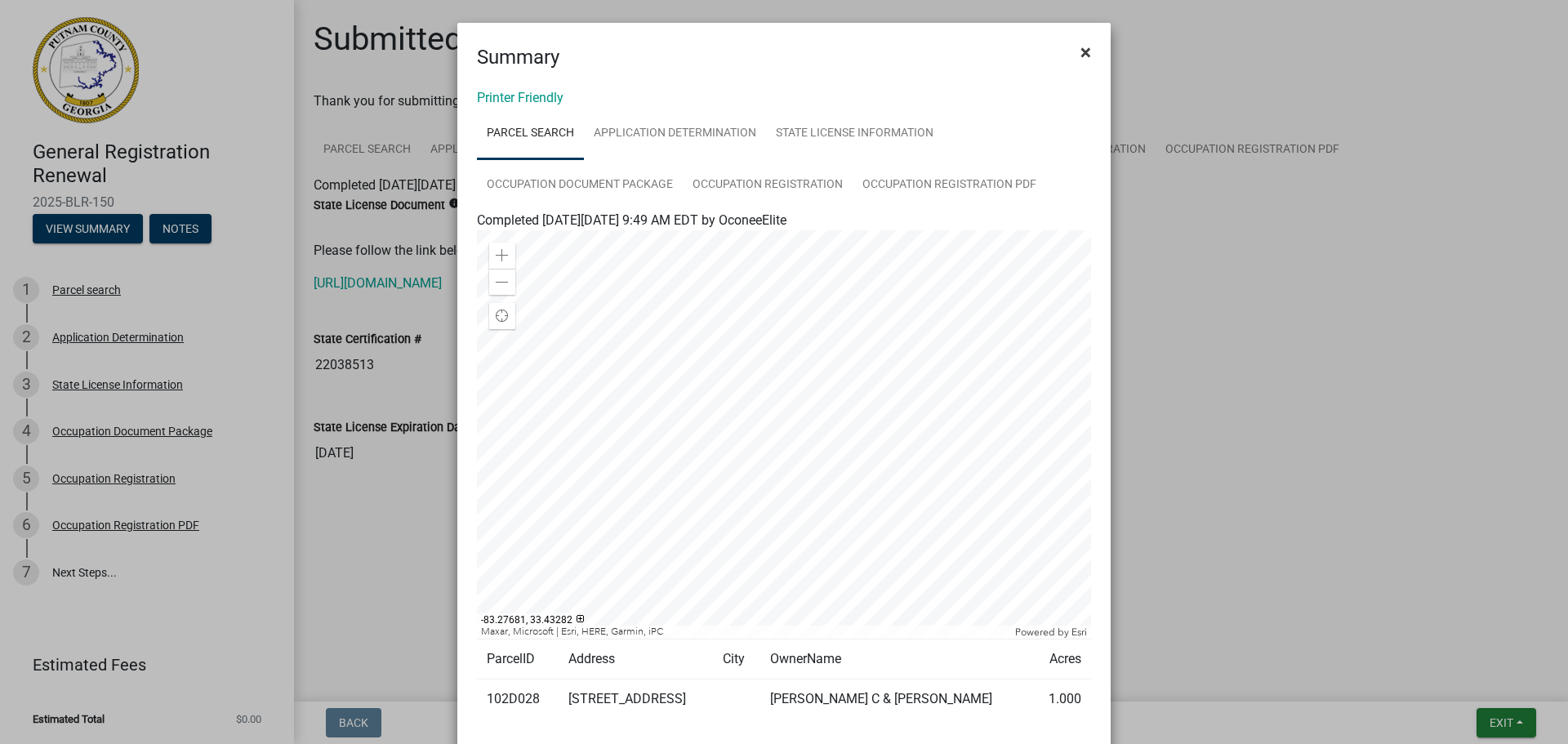
click at [1080, 50] on span "×" at bounding box center [1086, 52] width 10 height 23
